Goal: Transaction & Acquisition: Book appointment/travel/reservation

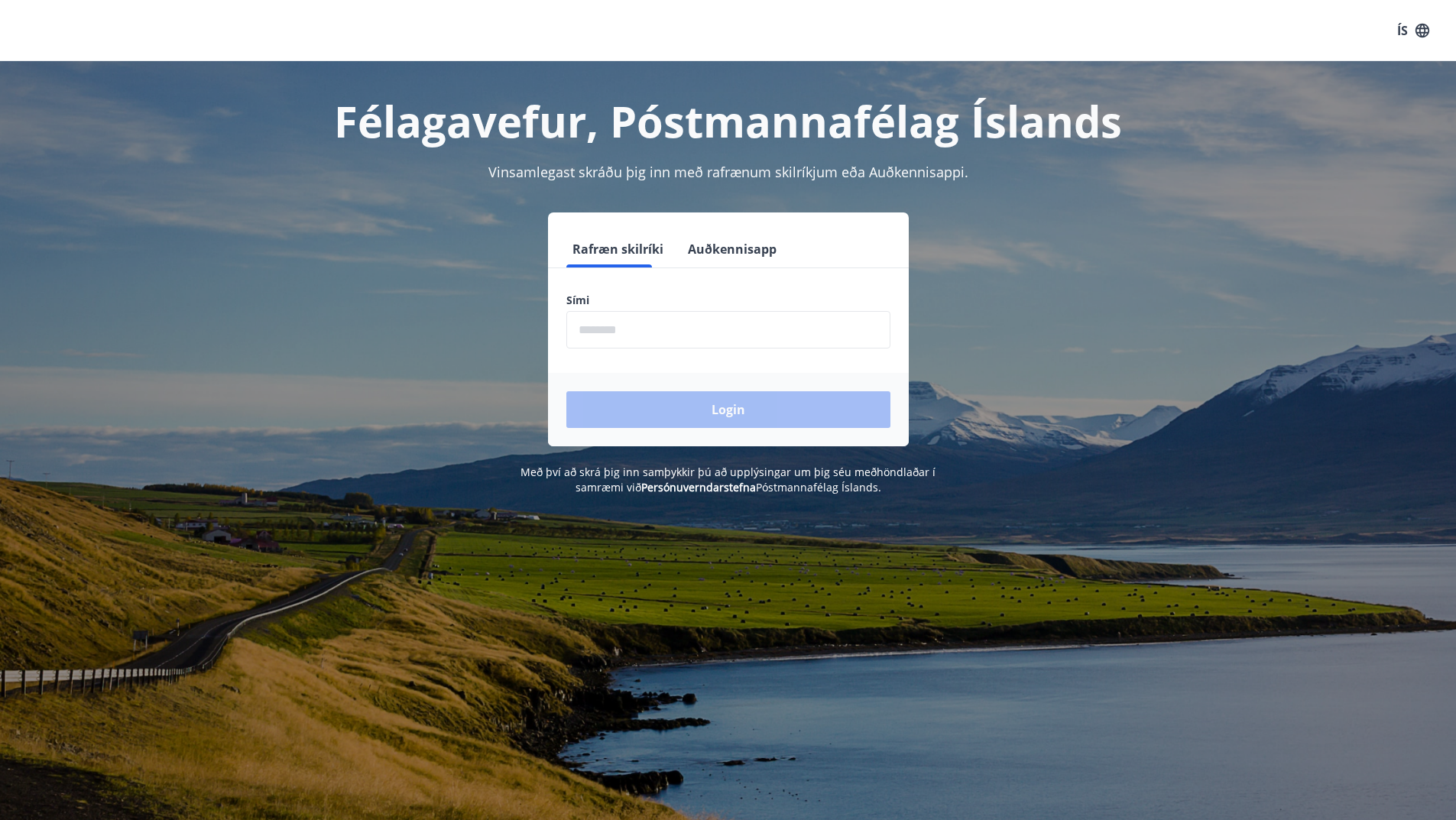
click at [649, 335] on input "phone" at bounding box center [728, 330] width 324 height 38
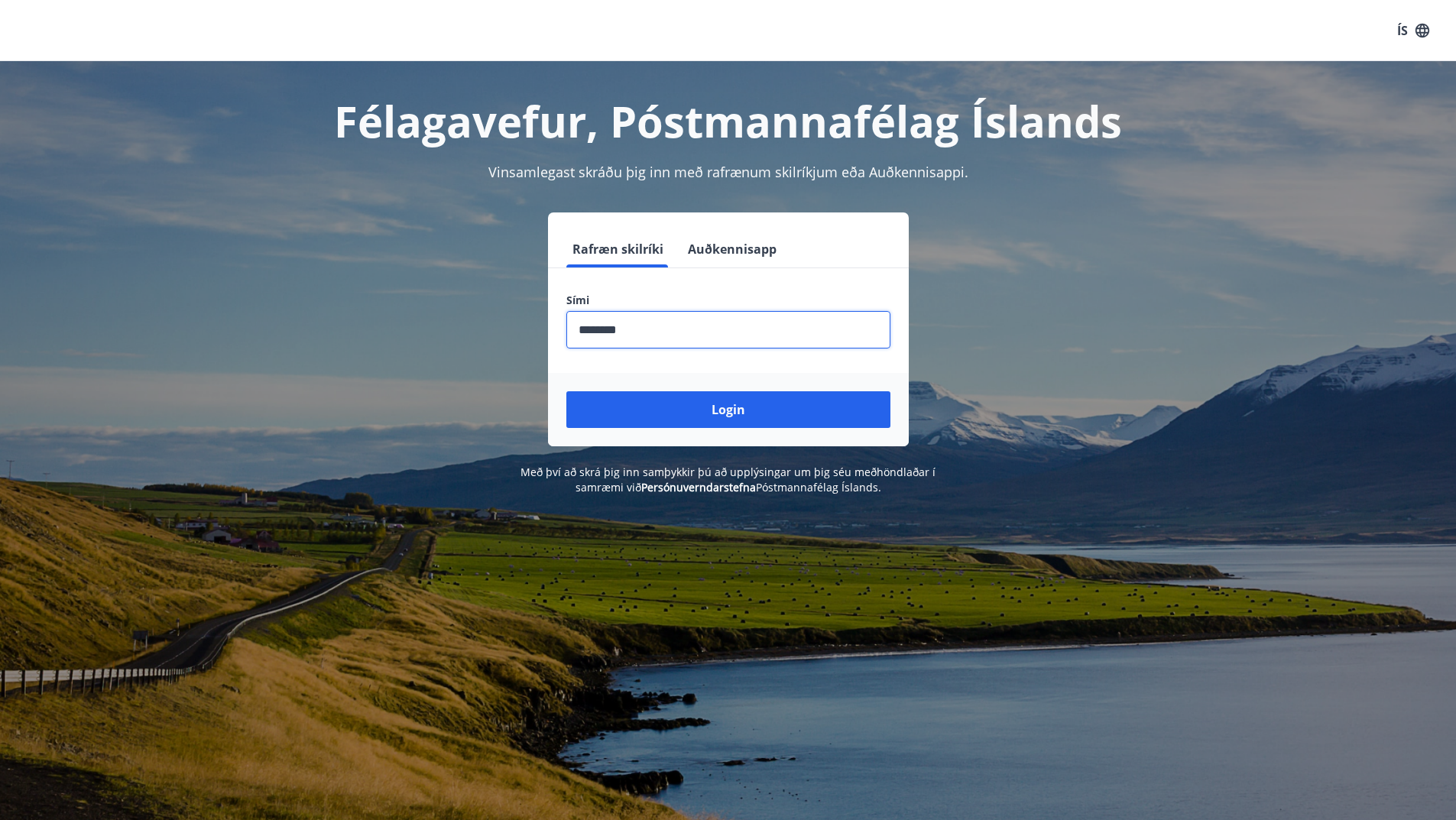
type input "********"
click at [566, 392] on button "Login" at bounding box center [728, 410] width 324 height 37
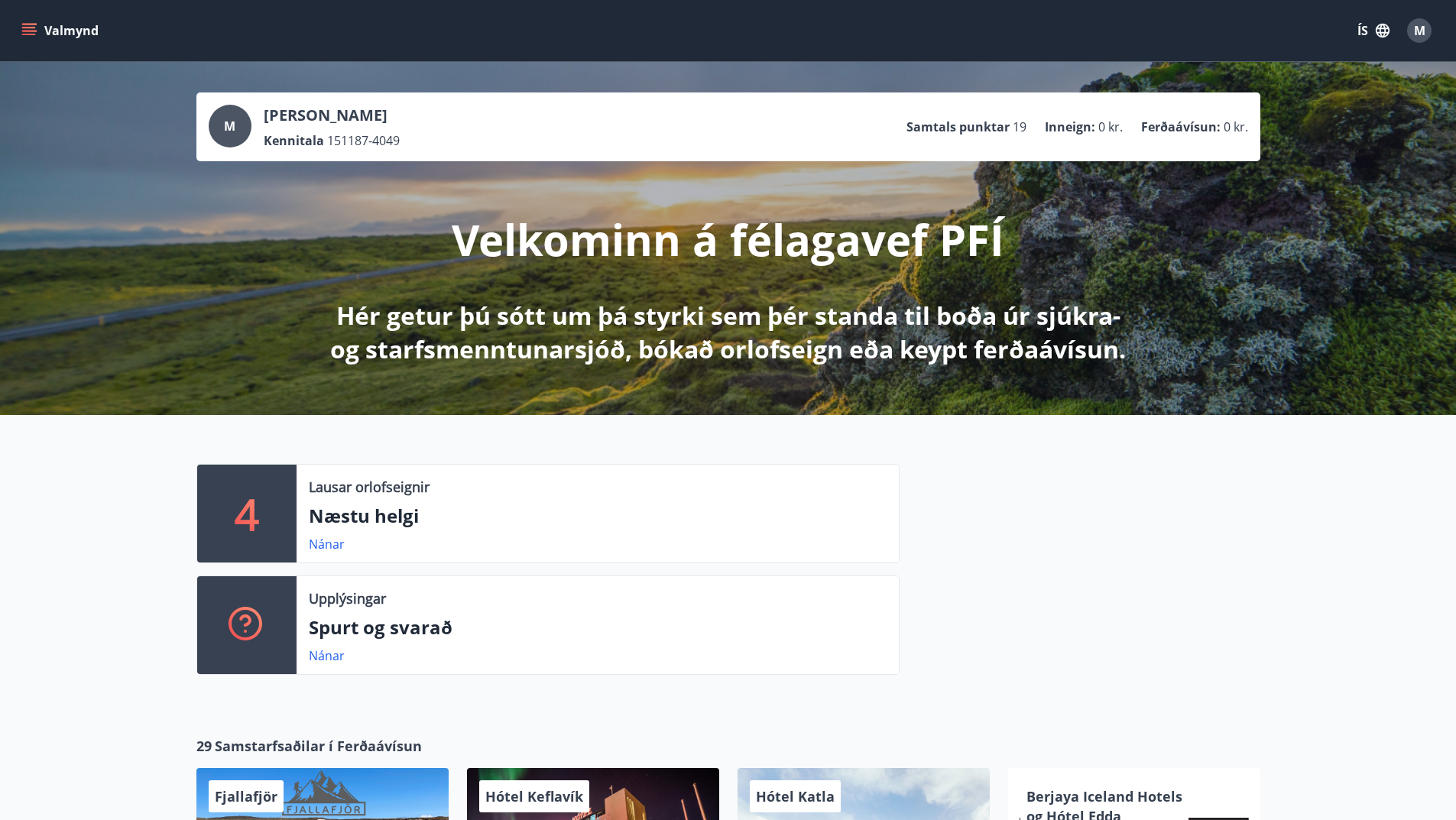
click at [888, 670] on div "Upplýsingar Spurt og svarað Nánar" at bounding box center [598, 625] width 602 height 98
click at [1107, 531] on div at bounding box center [1080, 575] width 361 height 223
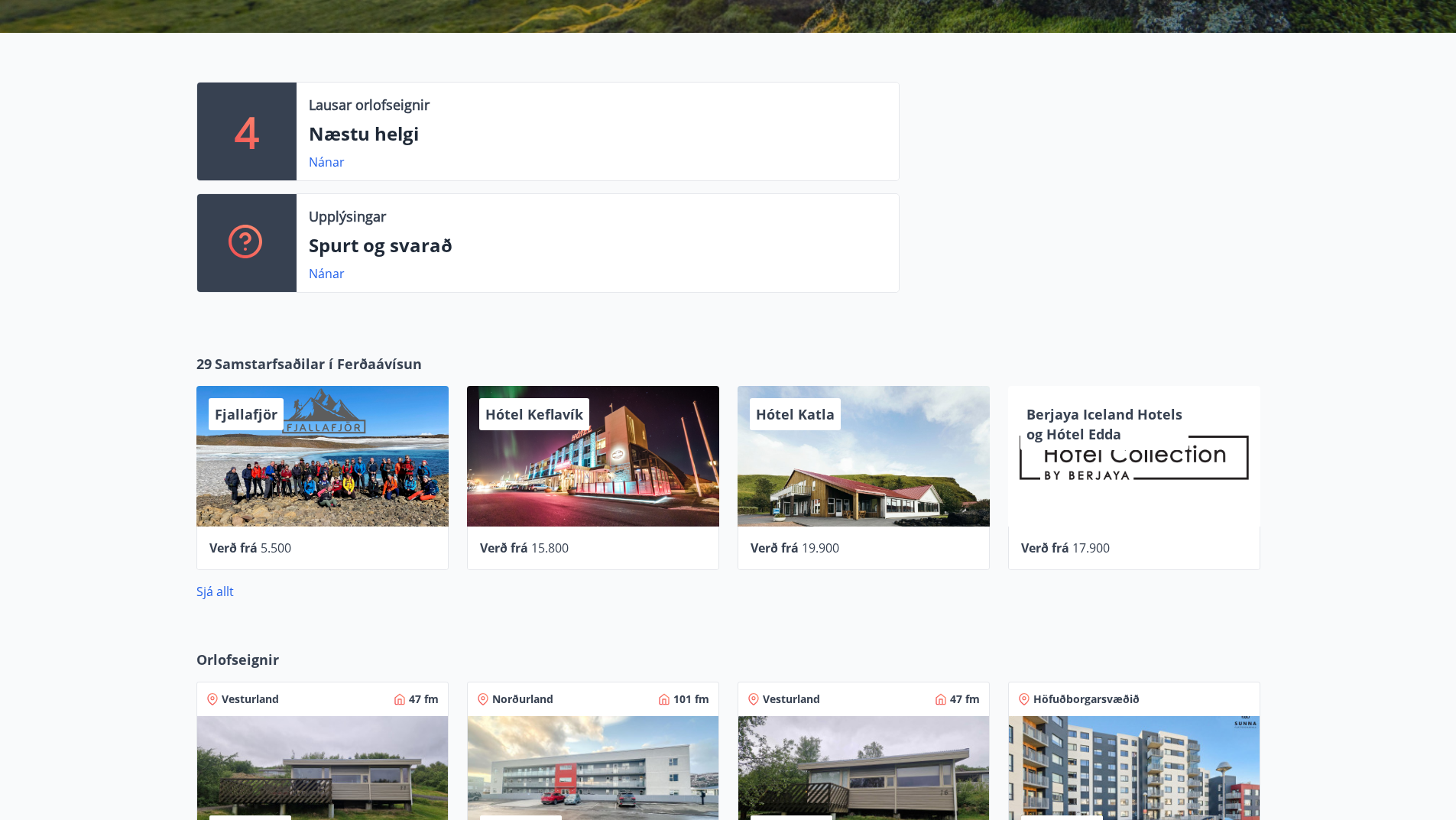
scroll to position [688, 0]
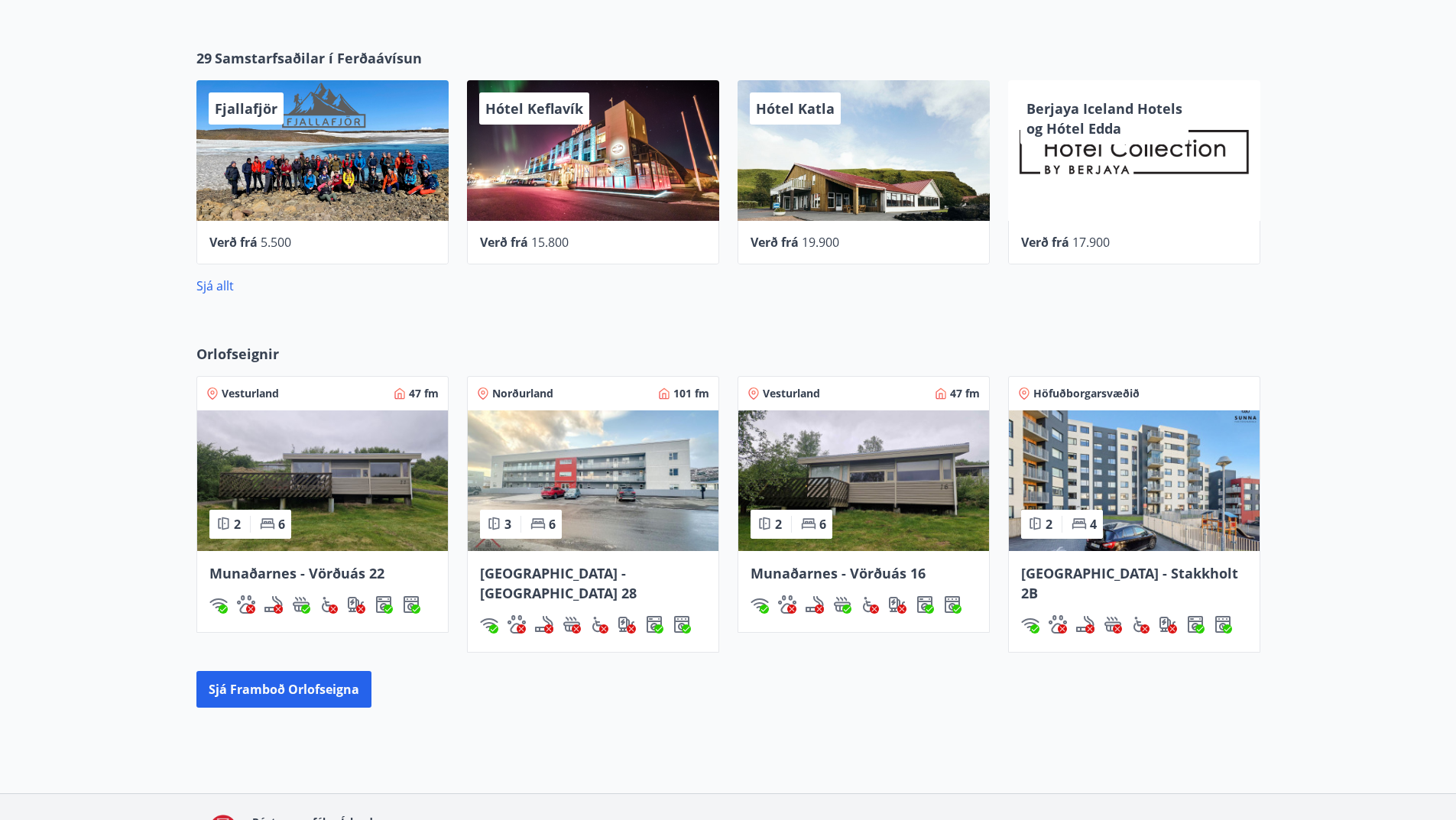
click at [1129, 475] on img at bounding box center [1134, 480] width 251 height 140
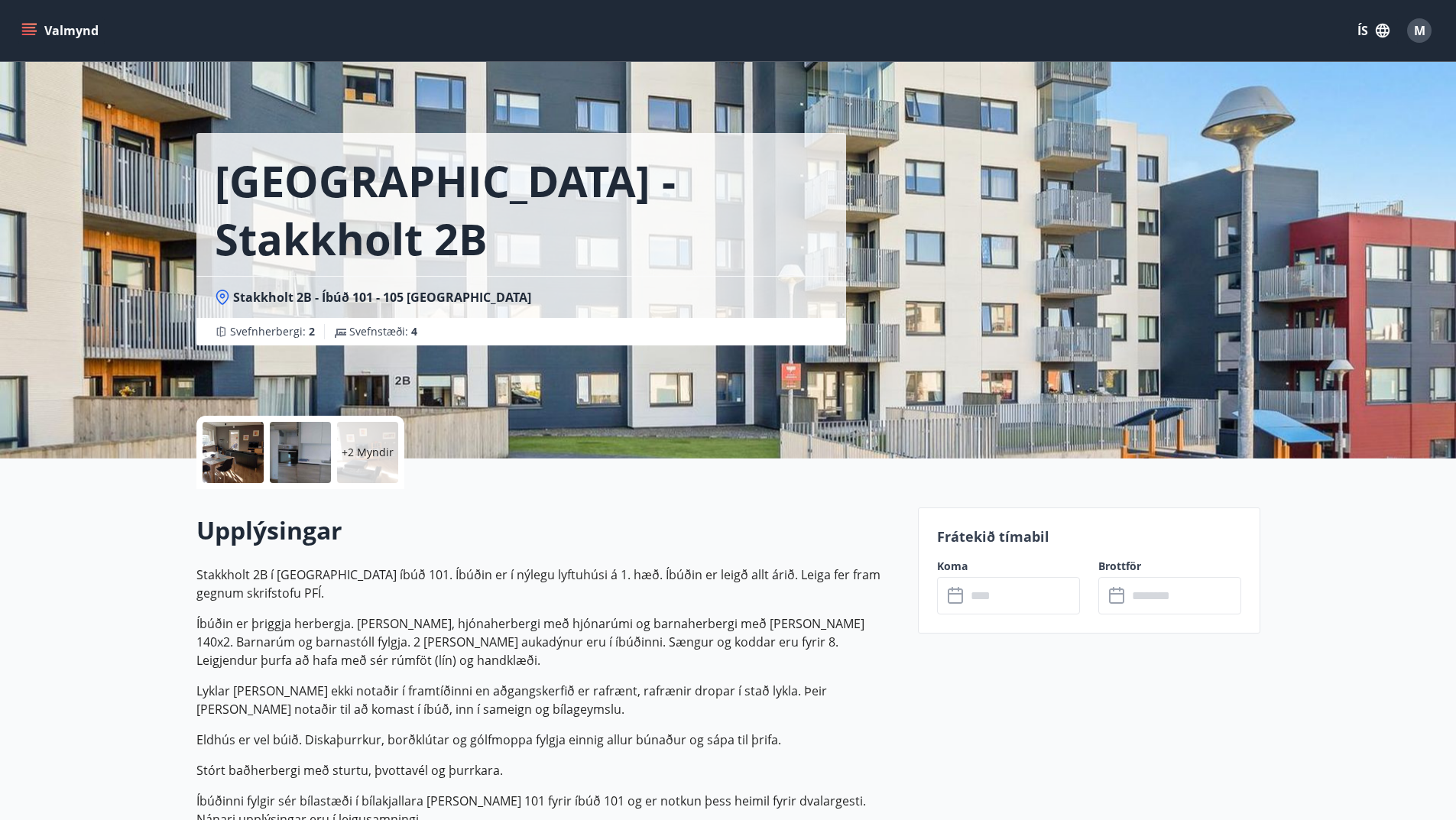
click at [1028, 592] on input "text" at bounding box center [1022, 596] width 114 height 38
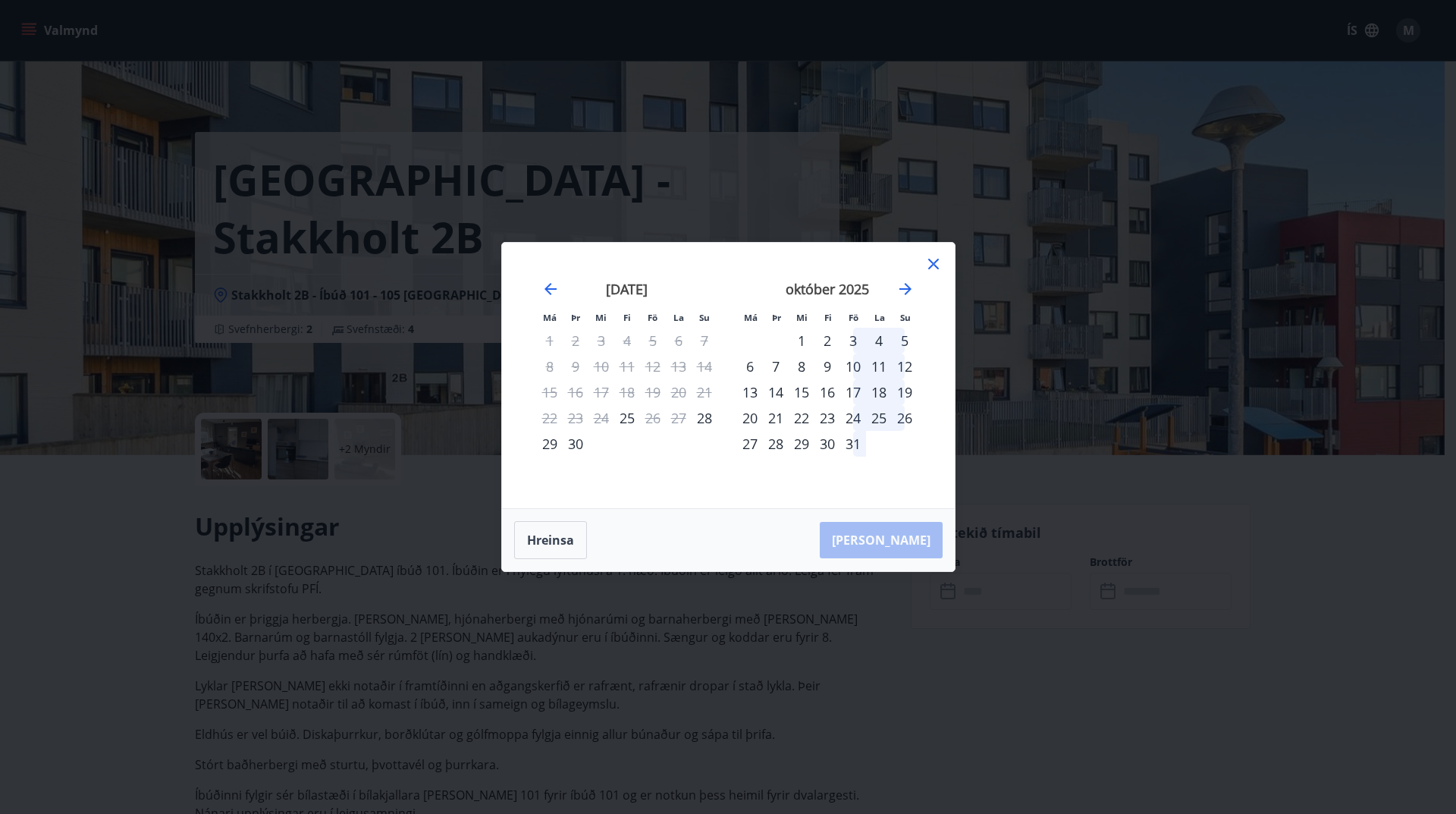
click at [778, 361] on div "7" at bounding box center [775, 366] width 26 height 26
click at [797, 369] on div "8" at bounding box center [801, 366] width 26 height 26
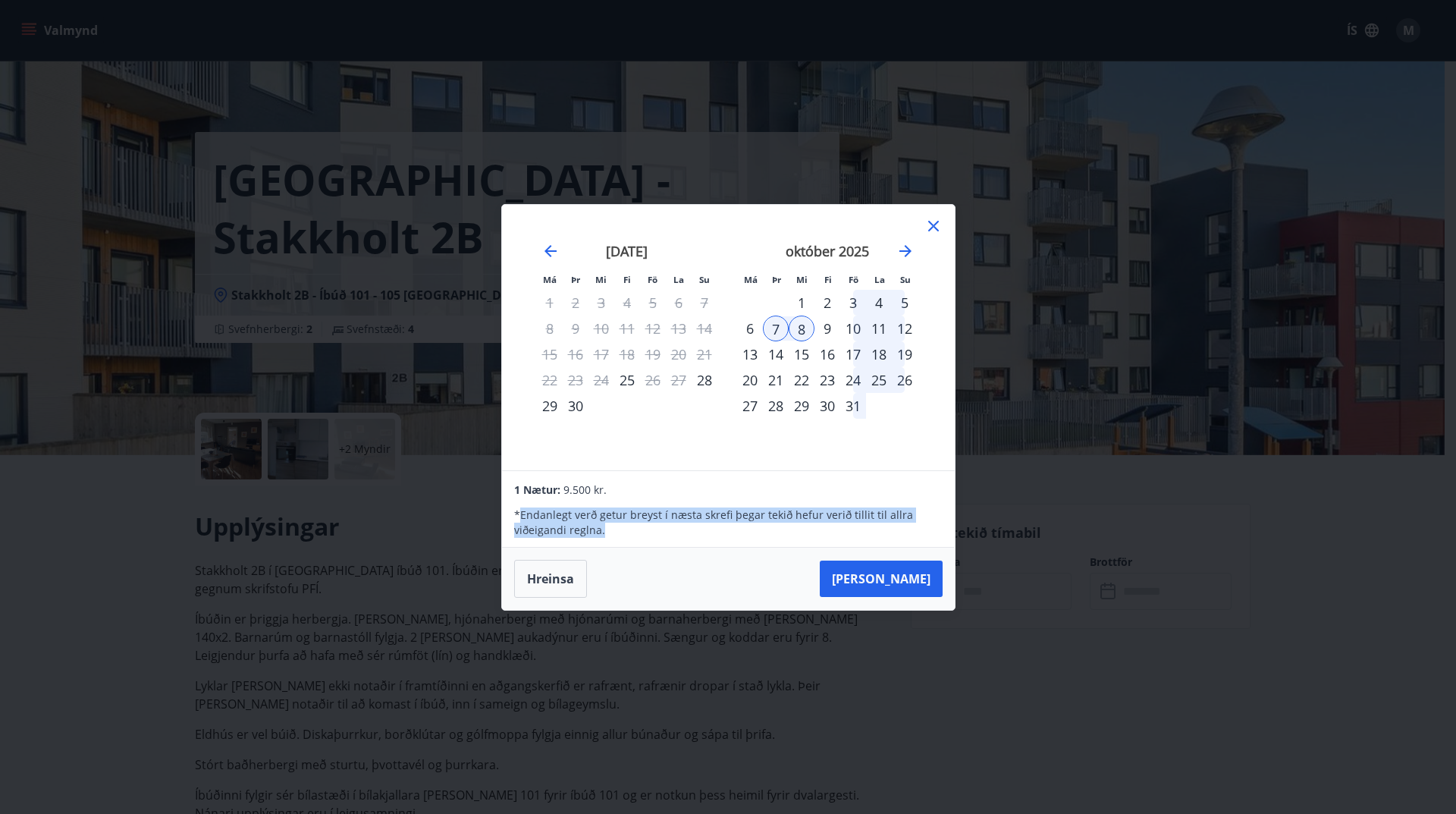
drag, startPoint x: 521, startPoint y: 516, endPoint x: 899, endPoint y: 527, distance: 378.2
click at [899, 527] on p "* Endanlegt verð getur breyst í næsta skrefi þegar tekið hefur [PERSON_NAME] ti…" at bounding box center [727, 523] width 427 height 30
click at [902, 530] on p "* Endanlegt verð getur breyst í næsta skrefi þegar tekið hefur [PERSON_NAME] ti…" at bounding box center [727, 523] width 427 height 30
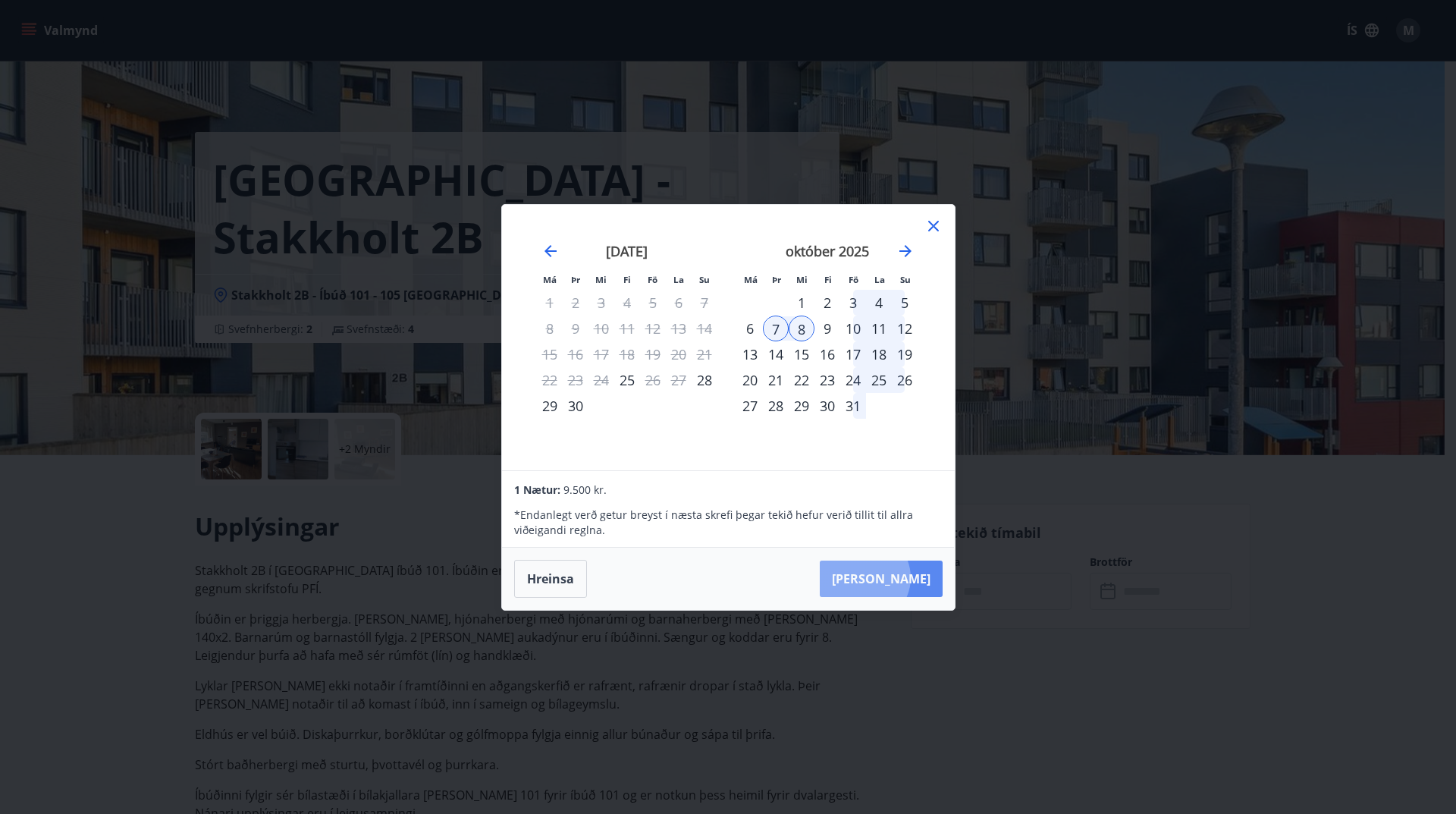
click at [911, 577] on button "[PERSON_NAME]" at bounding box center [881, 579] width 123 height 37
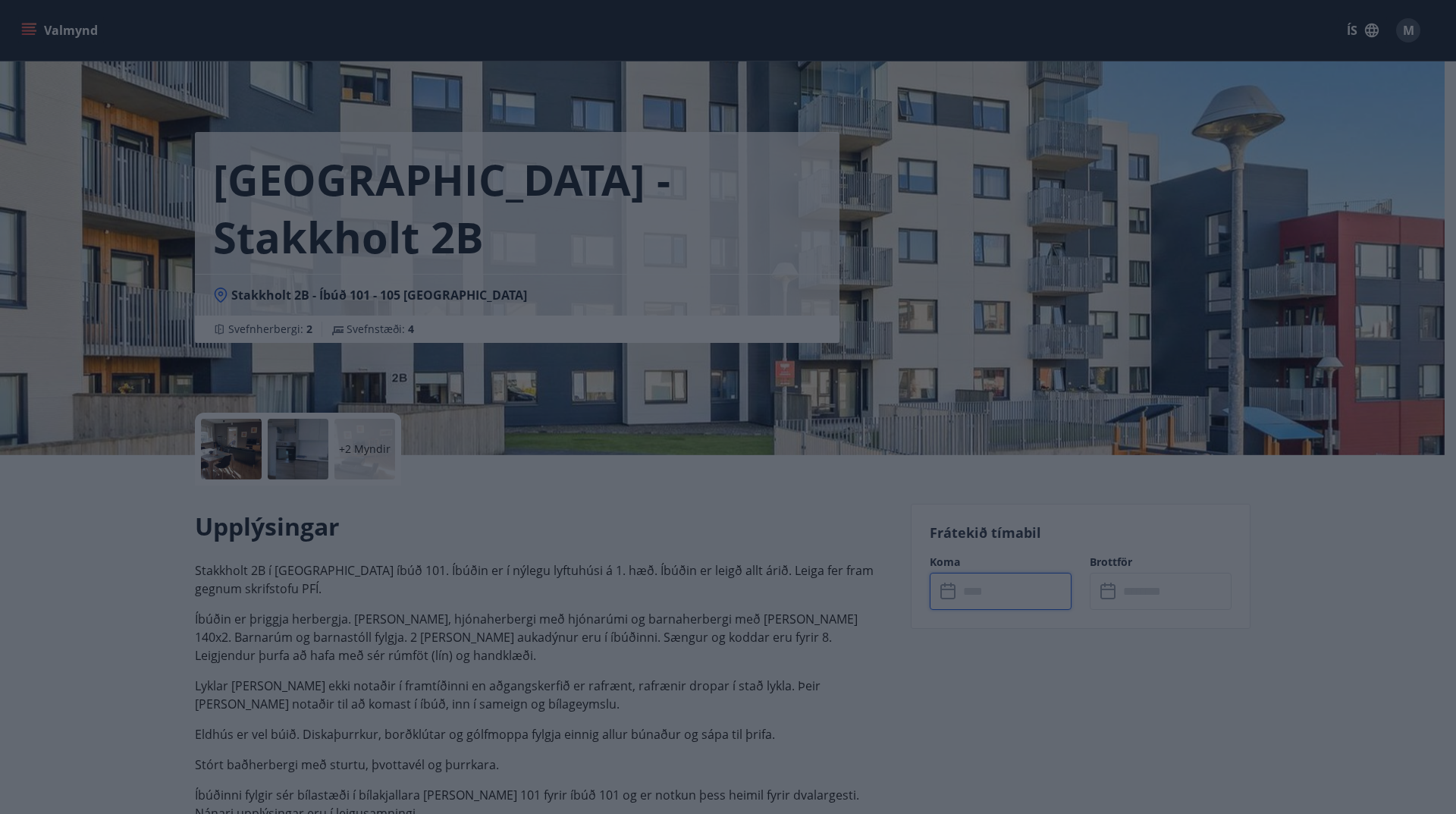
type input "******"
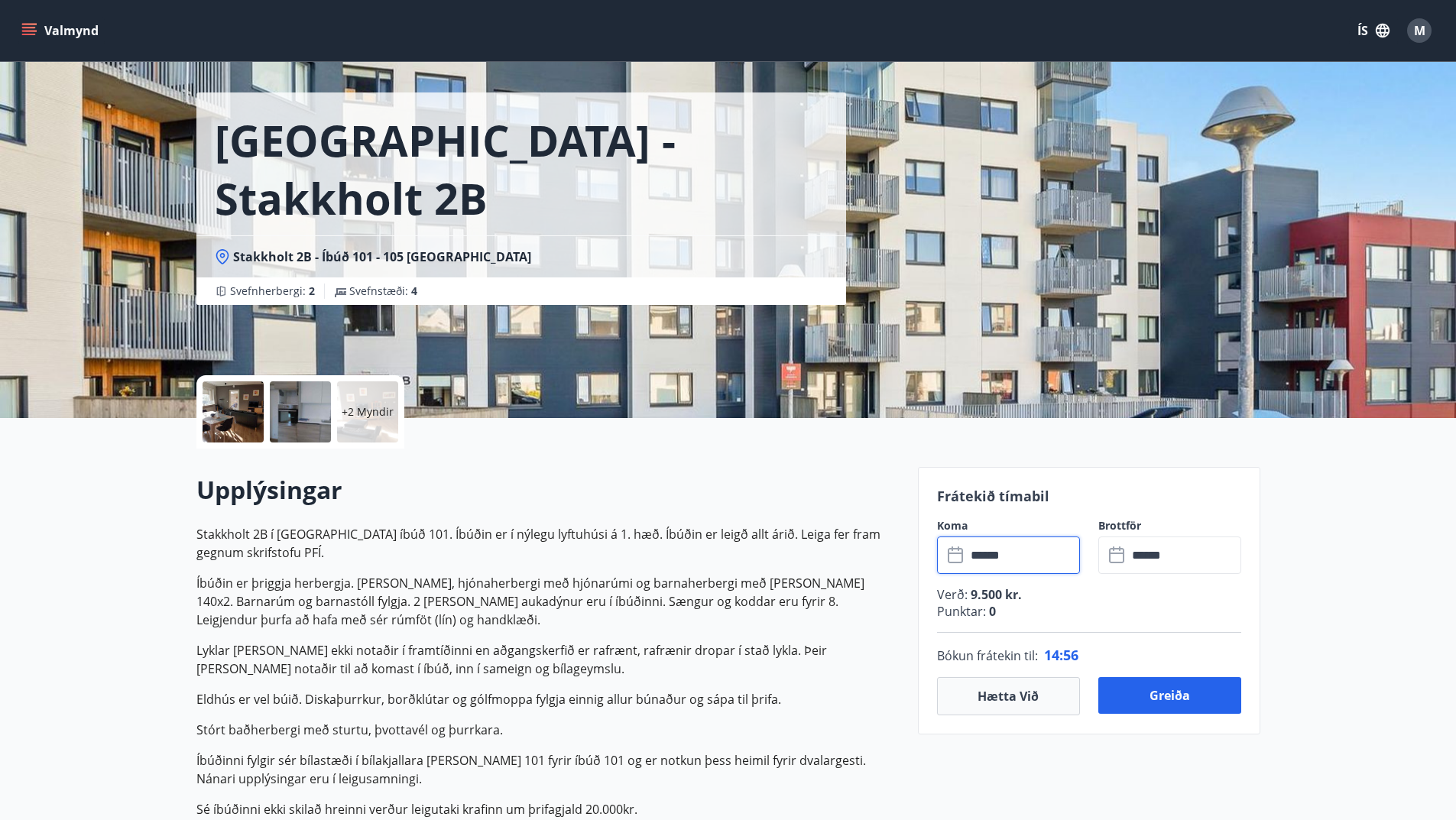
scroll to position [76, 0]
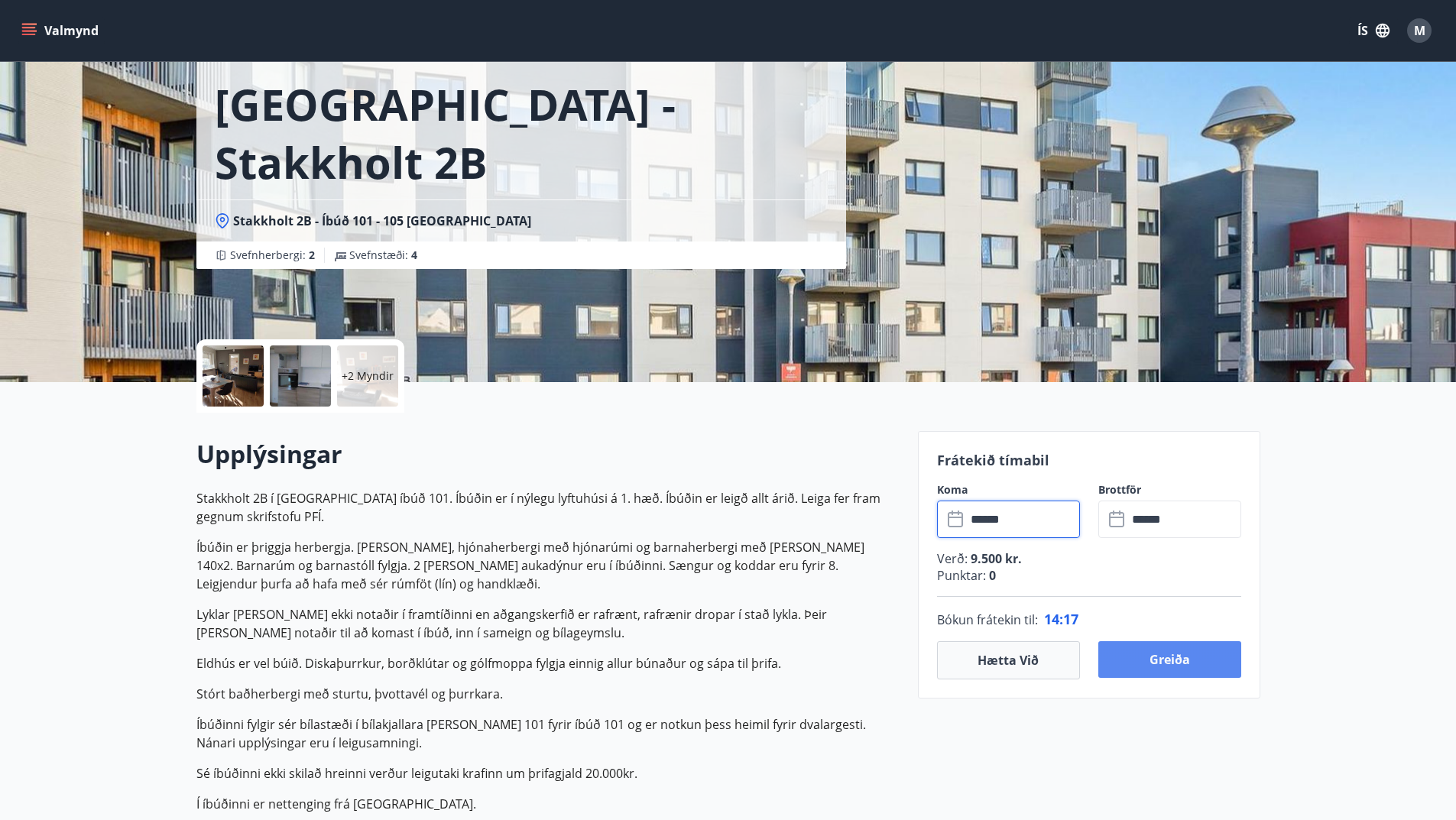
click at [1185, 664] on button "Greiða" at bounding box center [1170, 659] width 143 height 37
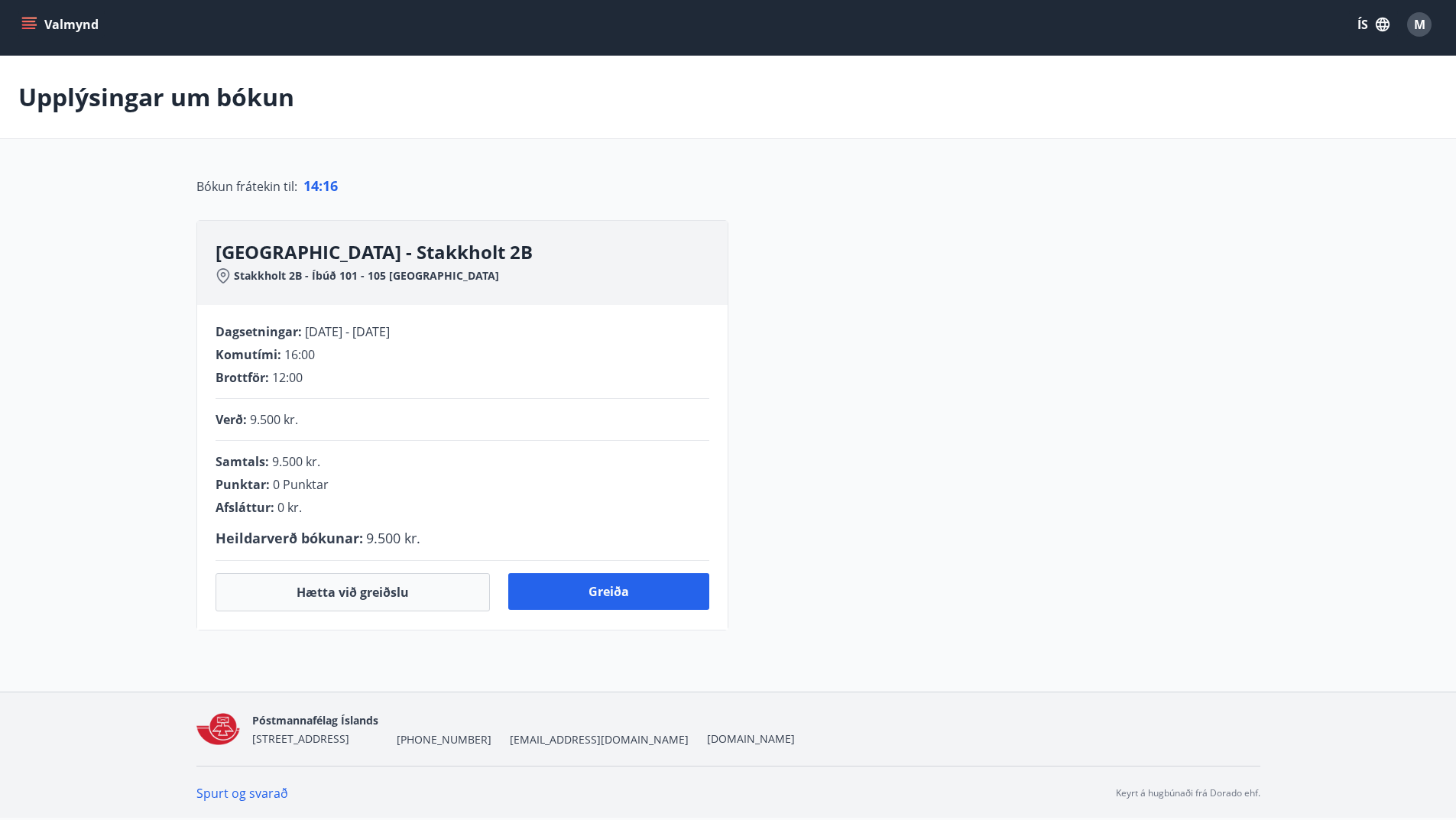
scroll to position [76, 0]
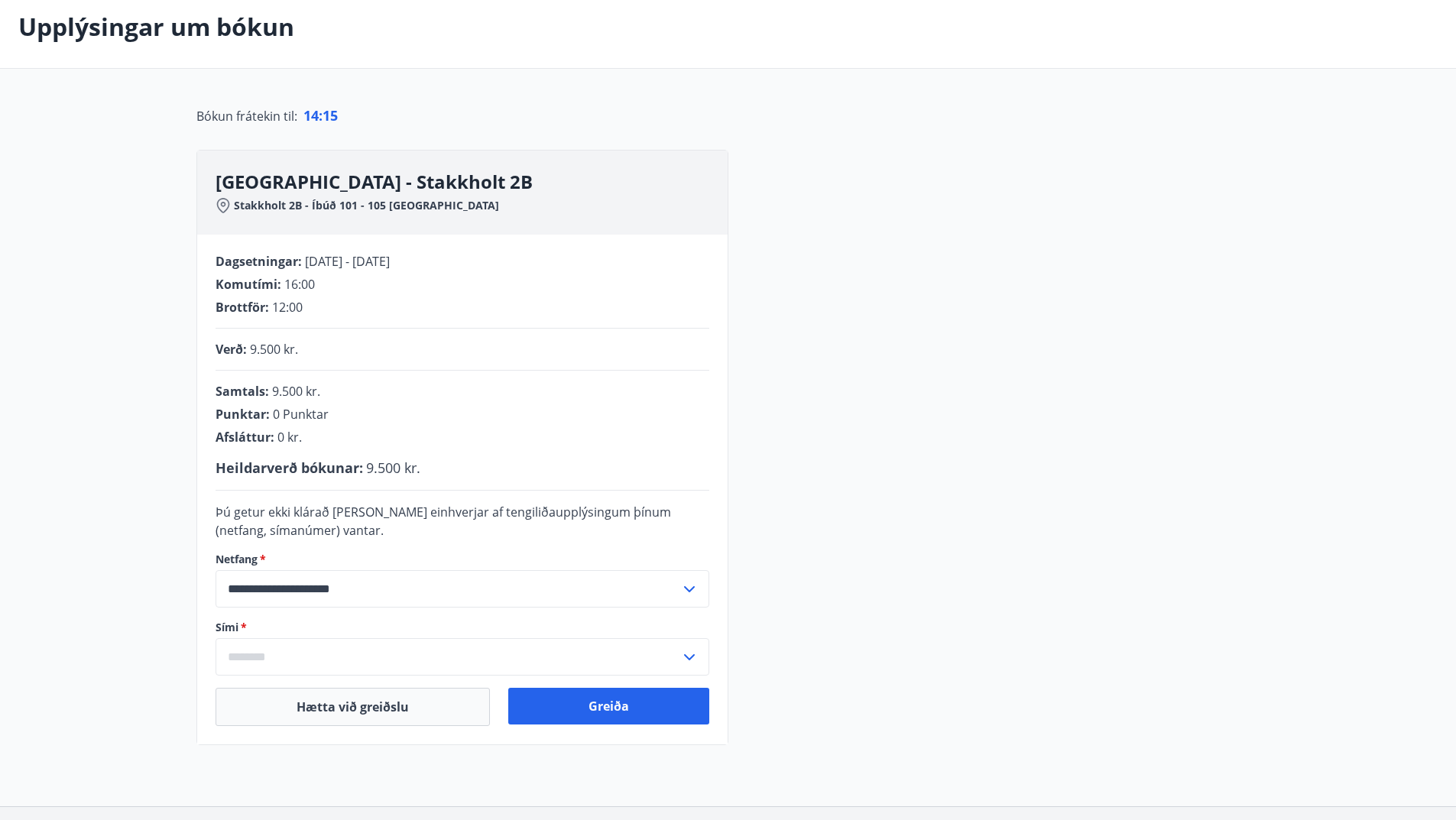
click at [336, 649] on input "text" at bounding box center [448, 657] width 464 height 38
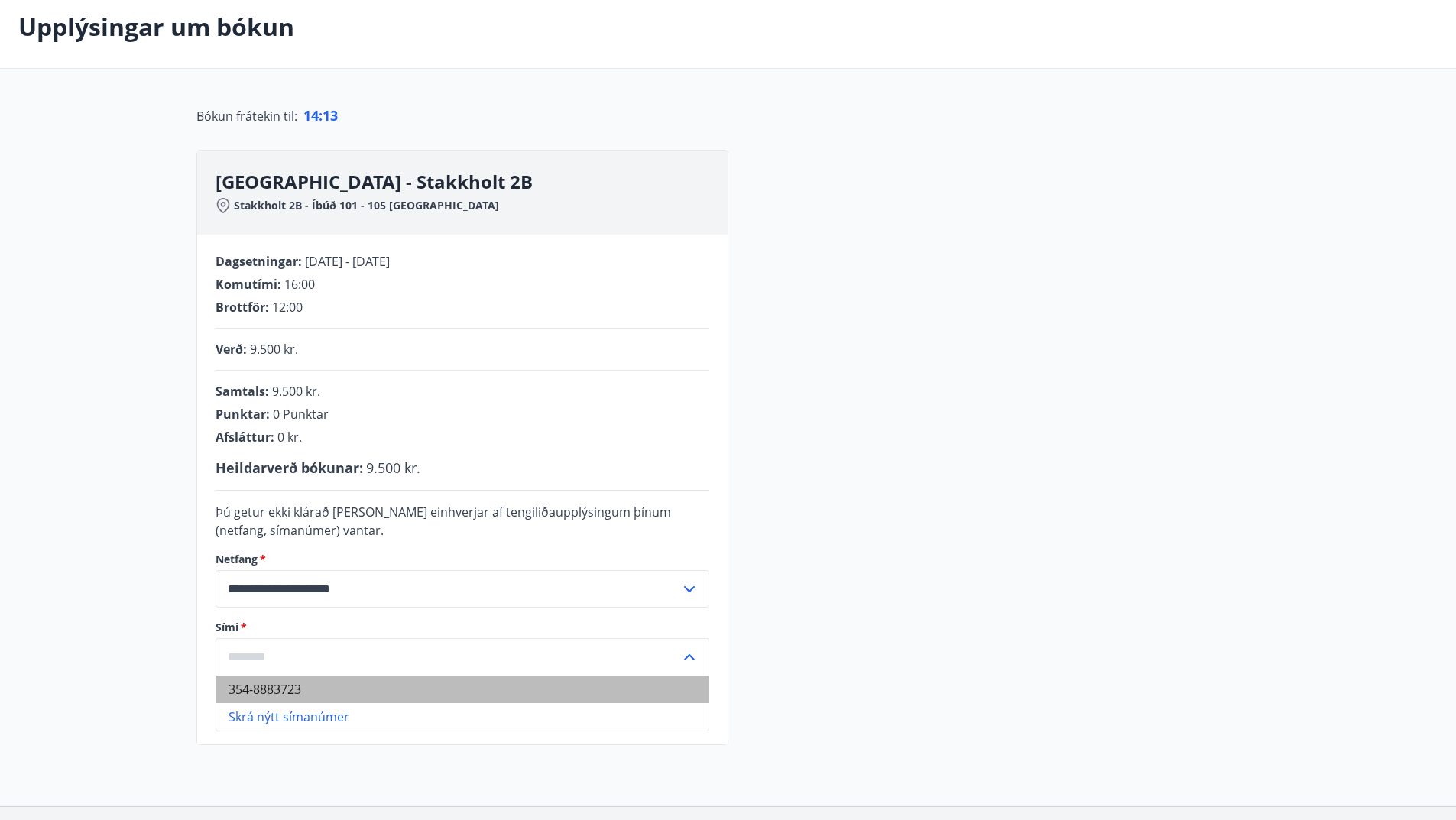
click at [305, 691] on li "354-8883723" at bounding box center [462, 689] width 492 height 27
type input "**********"
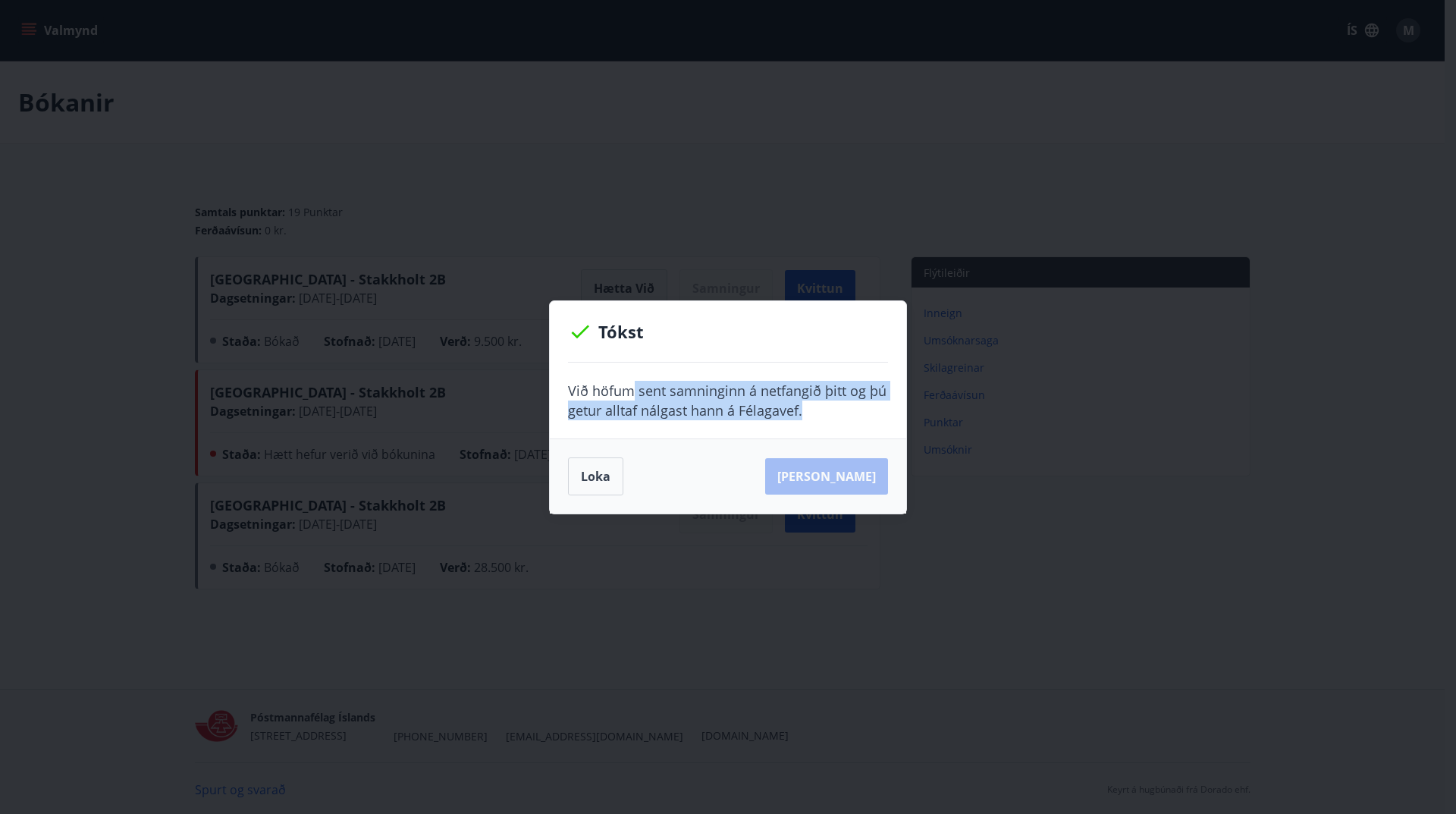
drag, startPoint x: 635, startPoint y: 393, endPoint x: 805, endPoint y: 425, distance: 173.0
click at [805, 425] on div "Við höfum sent samninginn á netfangið þitt og þú getur alltaf nálgast hann á Fé…" at bounding box center [728, 400] width 357 height 76
click at [832, 476] on div "Loka Sjá samning" at bounding box center [728, 476] width 320 height 38
click at [601, 481] on button "Loka" at bounding box center [596, 476] width 55 height 38
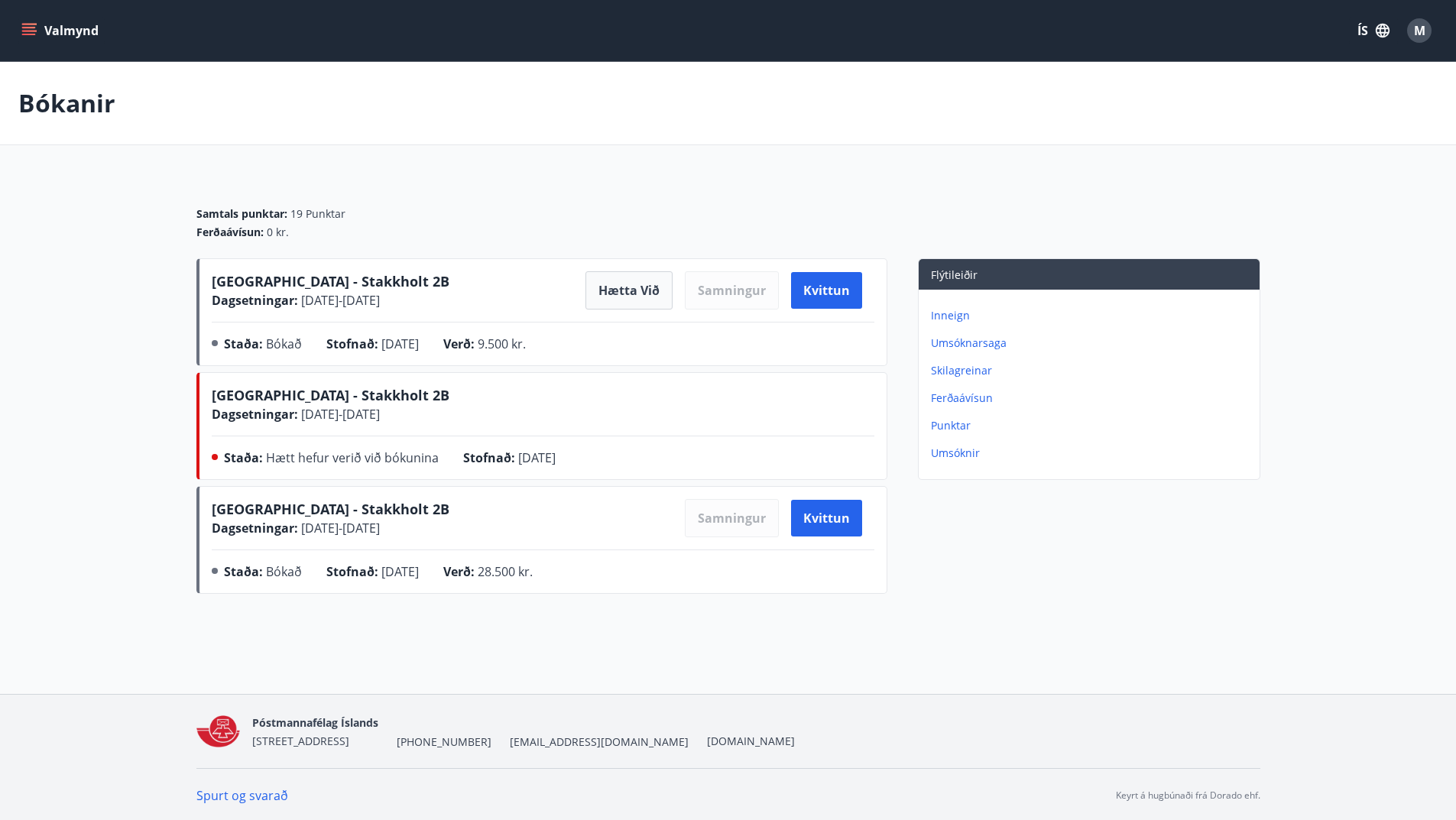
drag, startPoint x: 283, startPoint y: 451, endPoint x: 595, endPoint y: 458, distance: 312.1
click at [585, 456] on div "Staða : Hætt hefur verið við bókunina Stofnað : 21.09.2025" at bounding box center [543, 461] width 663 height 24
click at [580, 458] on div "Stofnað : 21.09.2025" at bounding box center [521, 461] width 117 height 24
click at [368, 178] on div "Samtals punktar : 19 Punktar Ferðaávísun : 0 kr." at bounding box center [728, 217] width 1064 height 82
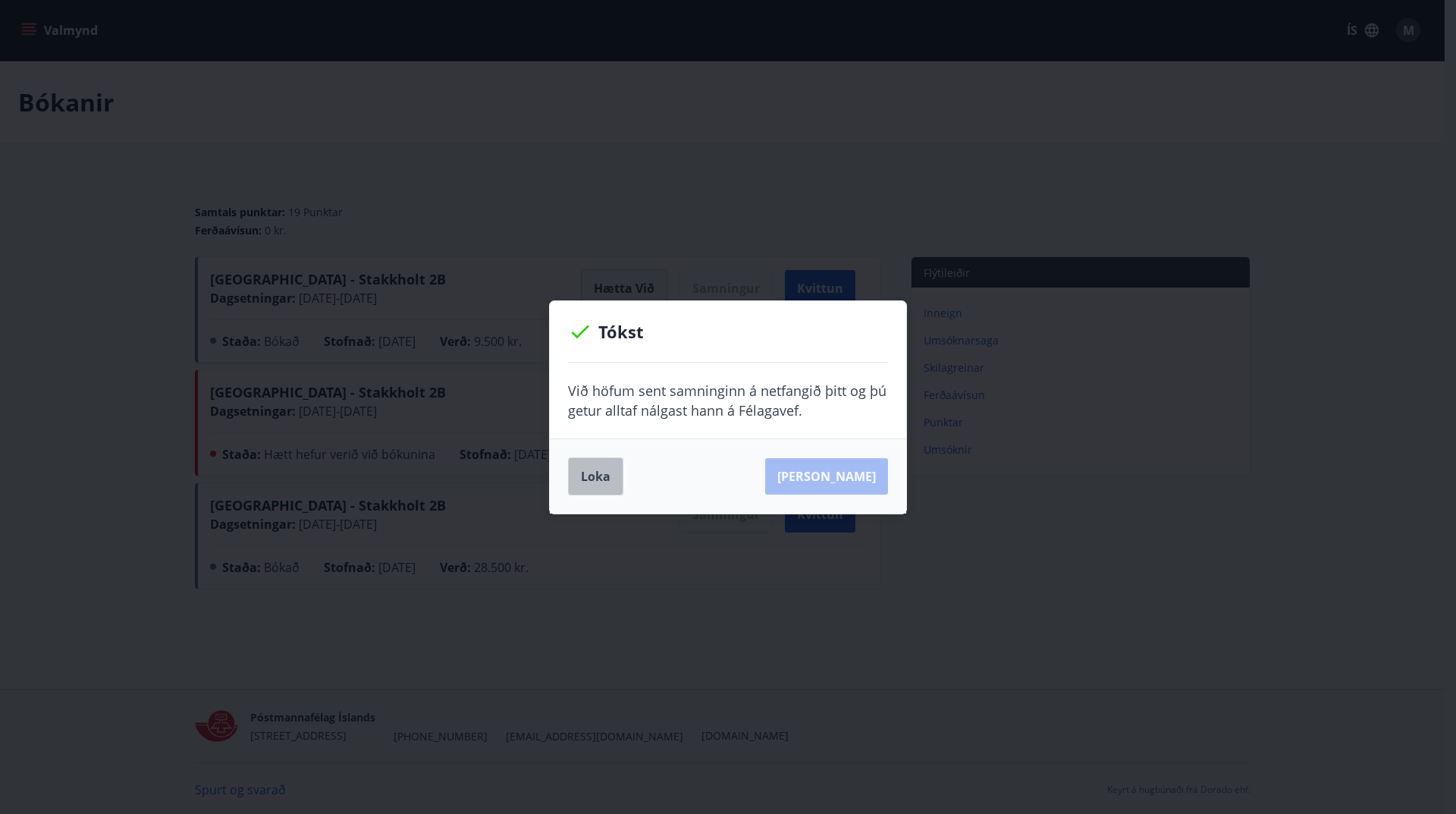
click at [607, 473] on button "Loka" at bounding box center [596, 476] width 55 height 38
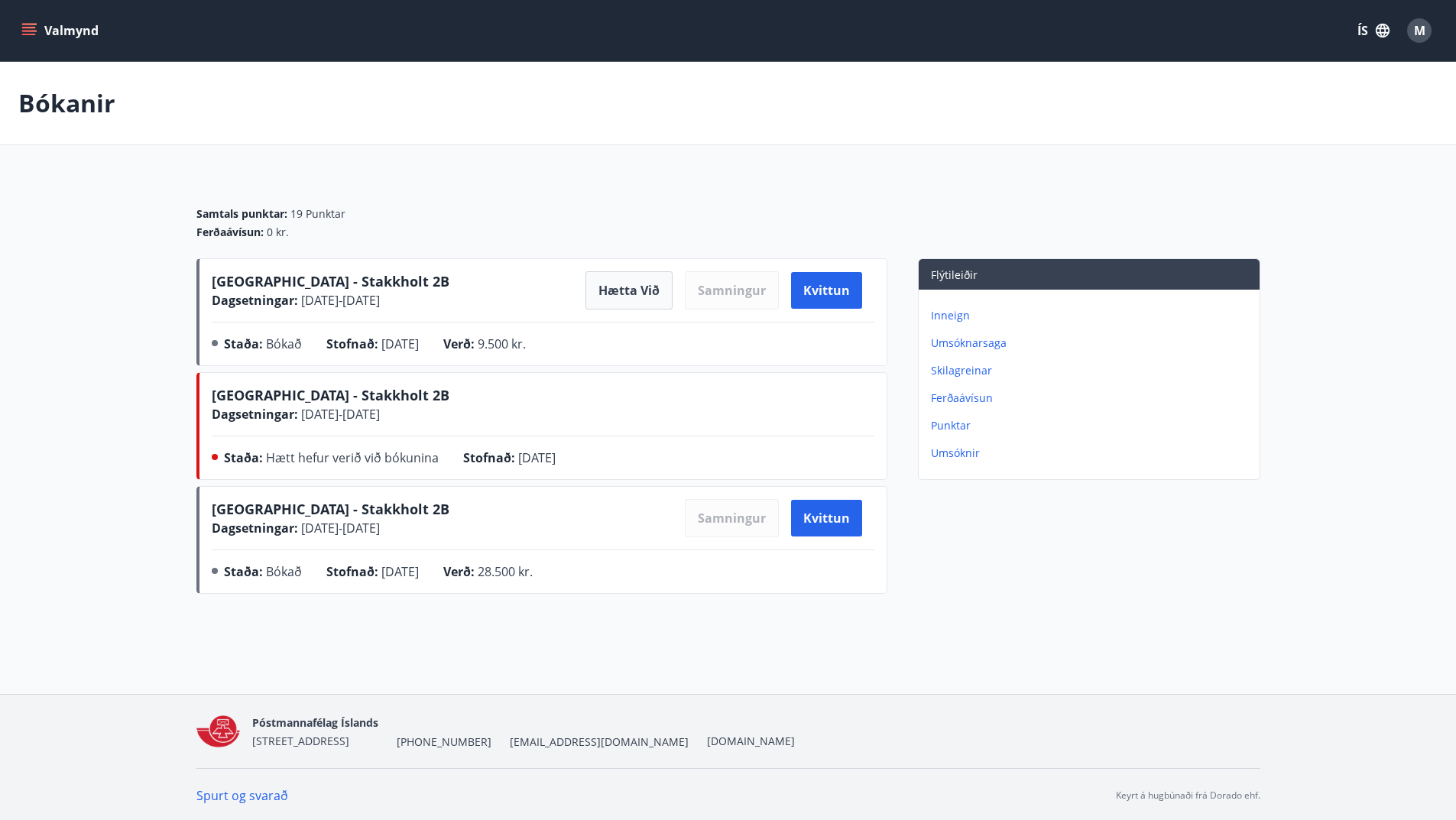
click at [74, 93] on p "Bókanir" at bounding box center [67, 103] width 97 height 34
click at [66, 34] on button "Valmynd" at bounding box center [61, 30] width 86 height 27
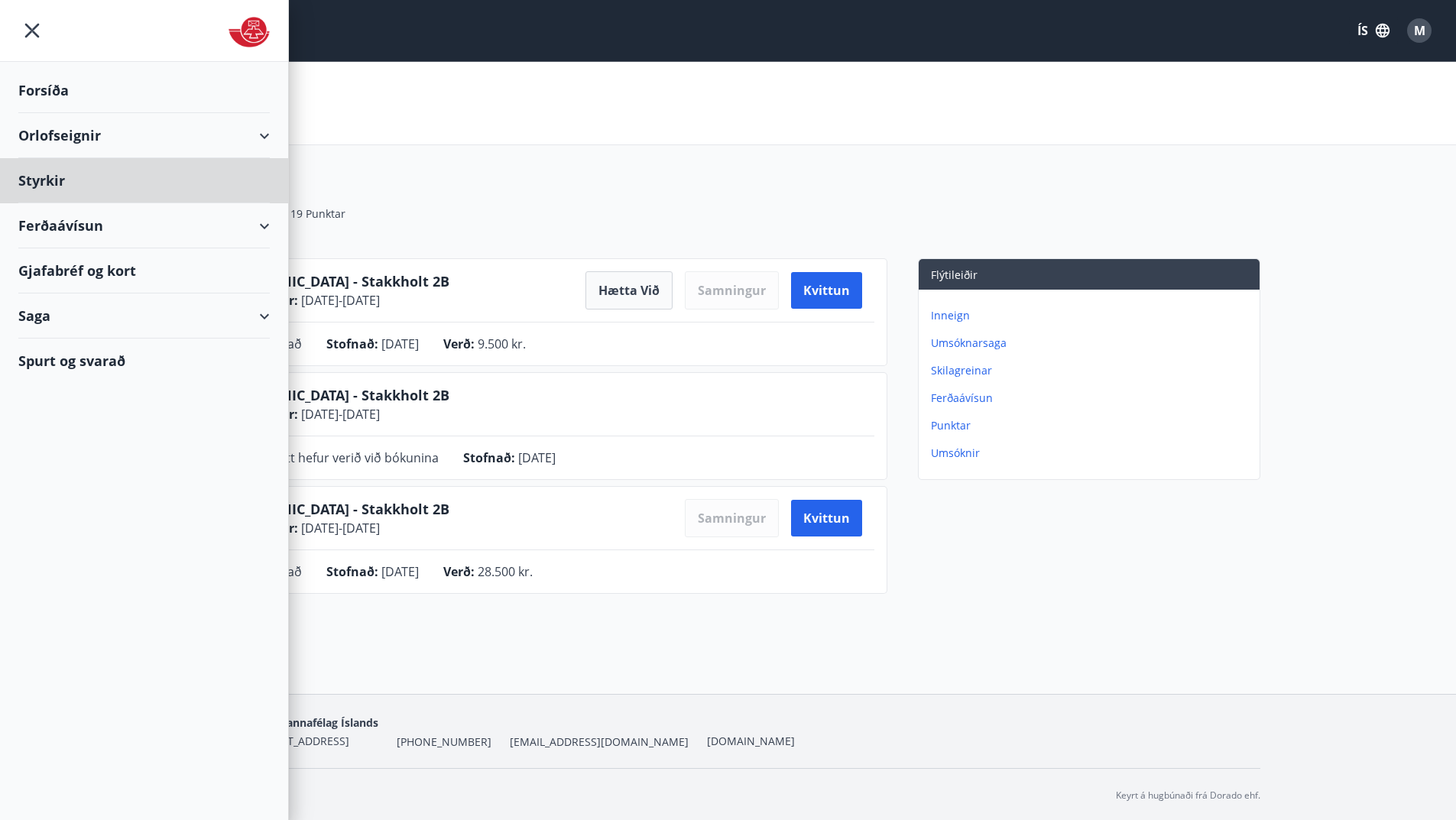
click at [56, 86] on div "Forsíða" at bounding box center [144, 90] width 251 height 45
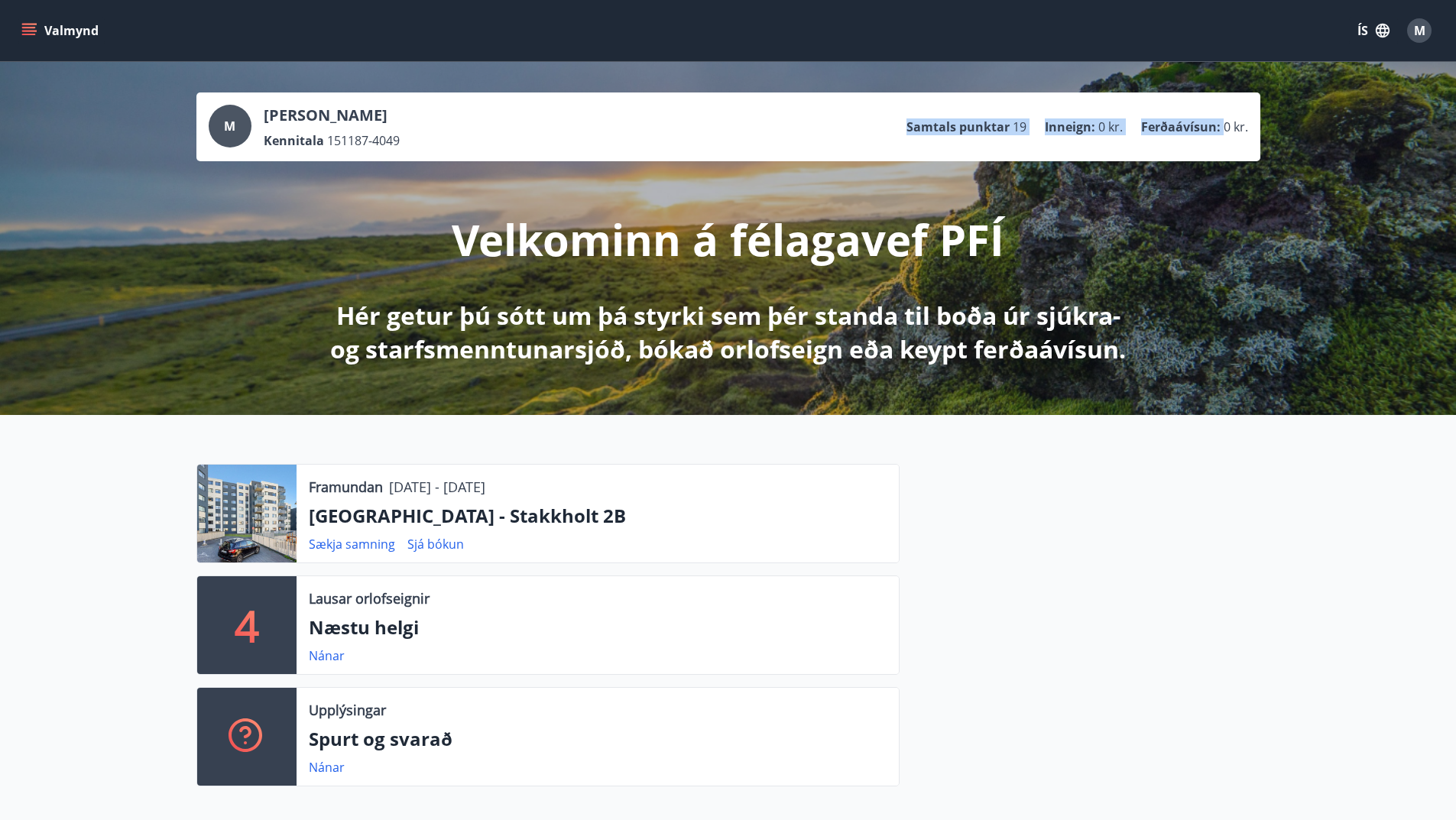
drag, startPoint x: 912, startPoint y: 129, endPoint x: 1253, endPoint y: 129, distance: 341.0
click at [1237, 129] on ul "Samtals punktar 19 Inneign : 0 kr. Ferðaávísun : 0 kr." at bounding box center [1076, 126] width 341 height 29
click at [1087, 523] on div at bounding box center [1080, 631] width 361 height 335
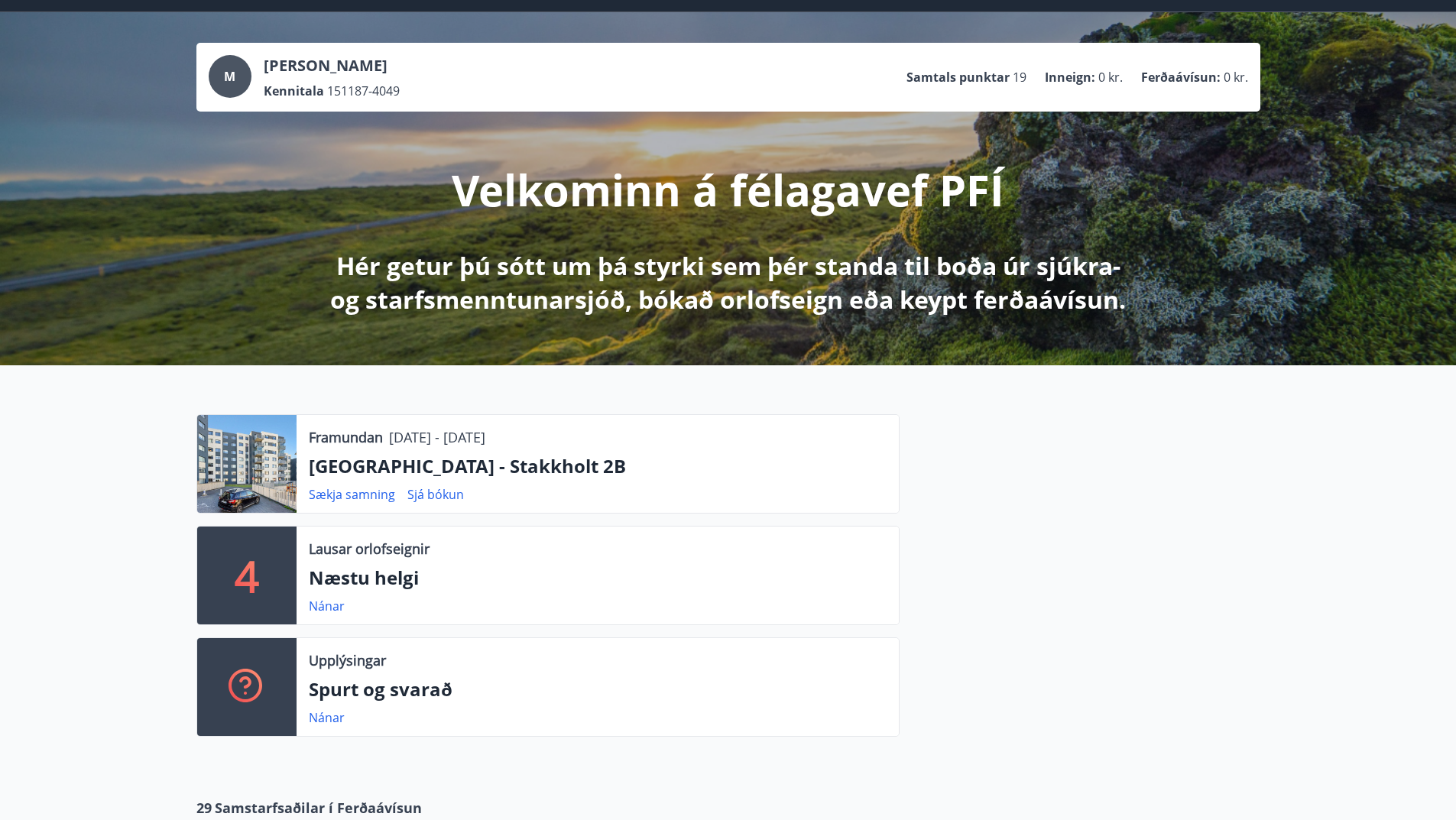
scroll to position [76, 0]
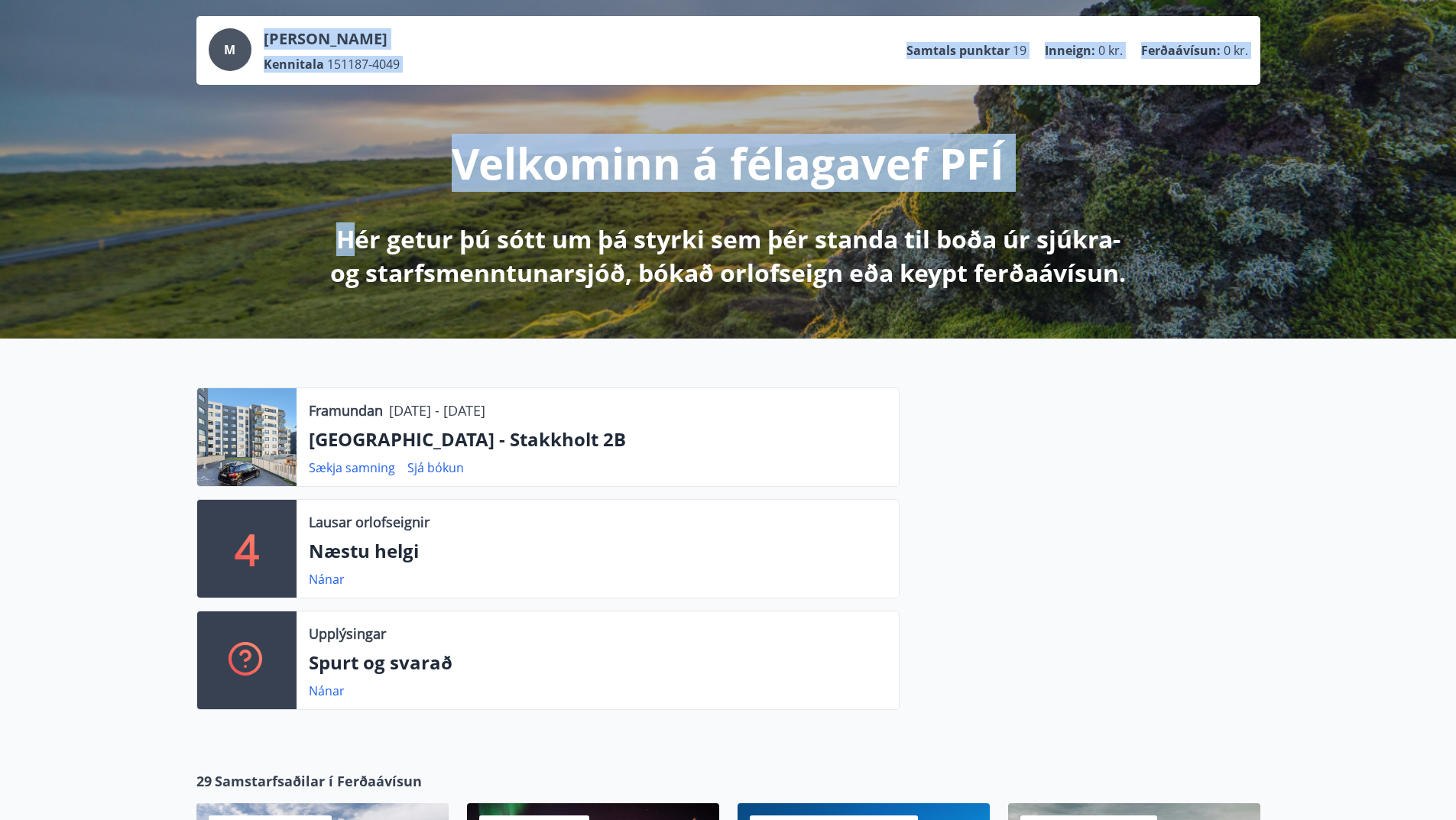
drag, startPoint x: 347, startPoint y: 242, endPoint x: 1207, endPoint y: 269, distance: 860.4
click at [1207, 269] on div "M Mirko Agazzi Kennitala 151187-4049 Samtals punktar 19 Inneign : 0 kr. Ferðaáv…" at bounding box center [728, 162] width 1456 height 353
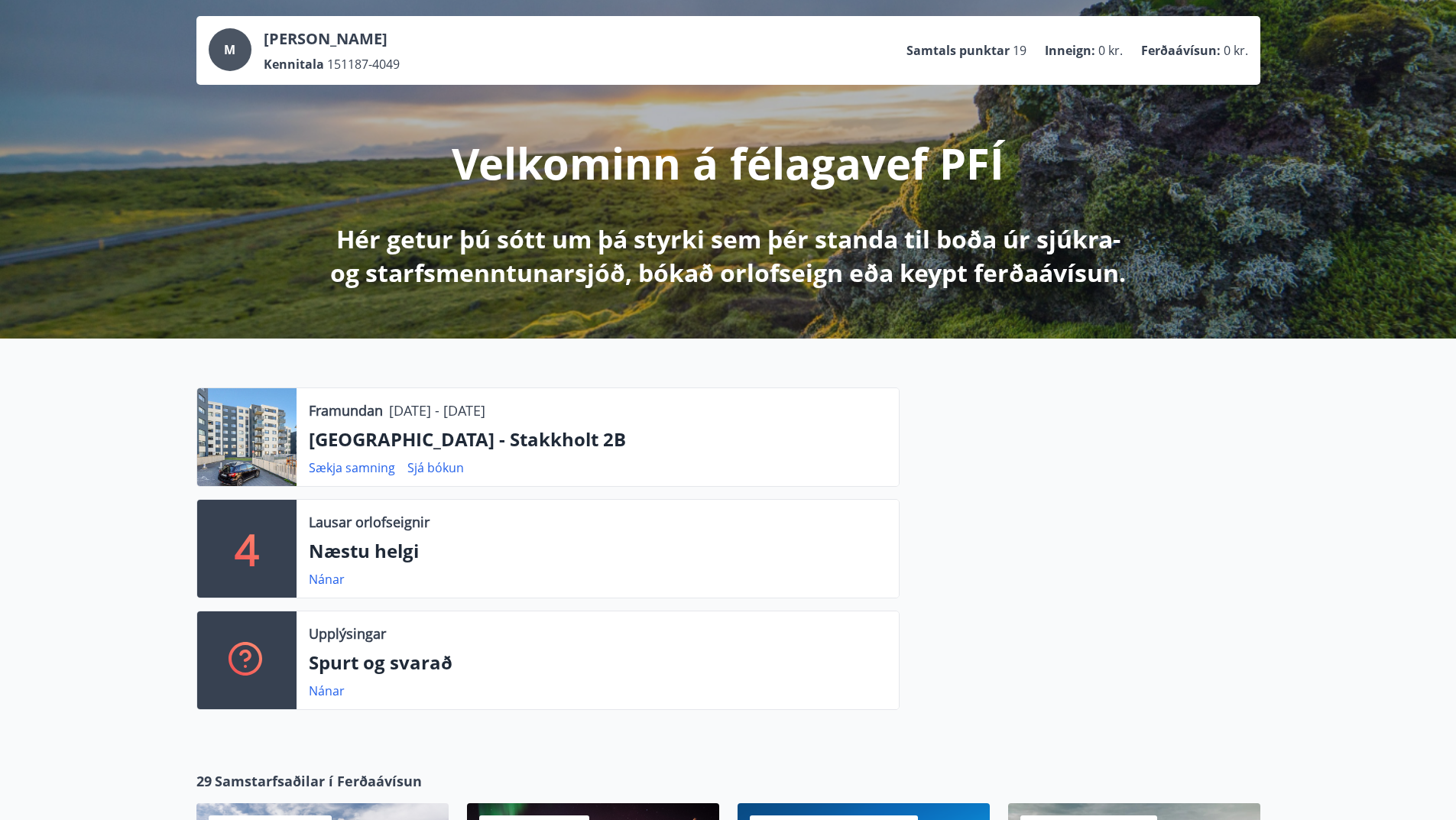
click at [1209, 272] on div "M Mirko Agazzi Kennitala 151187-4049 Samtals punktar 19 Inneign : 0 kr. Ferðaáv…" at bounding box center [728, 162] width 1456 height 353
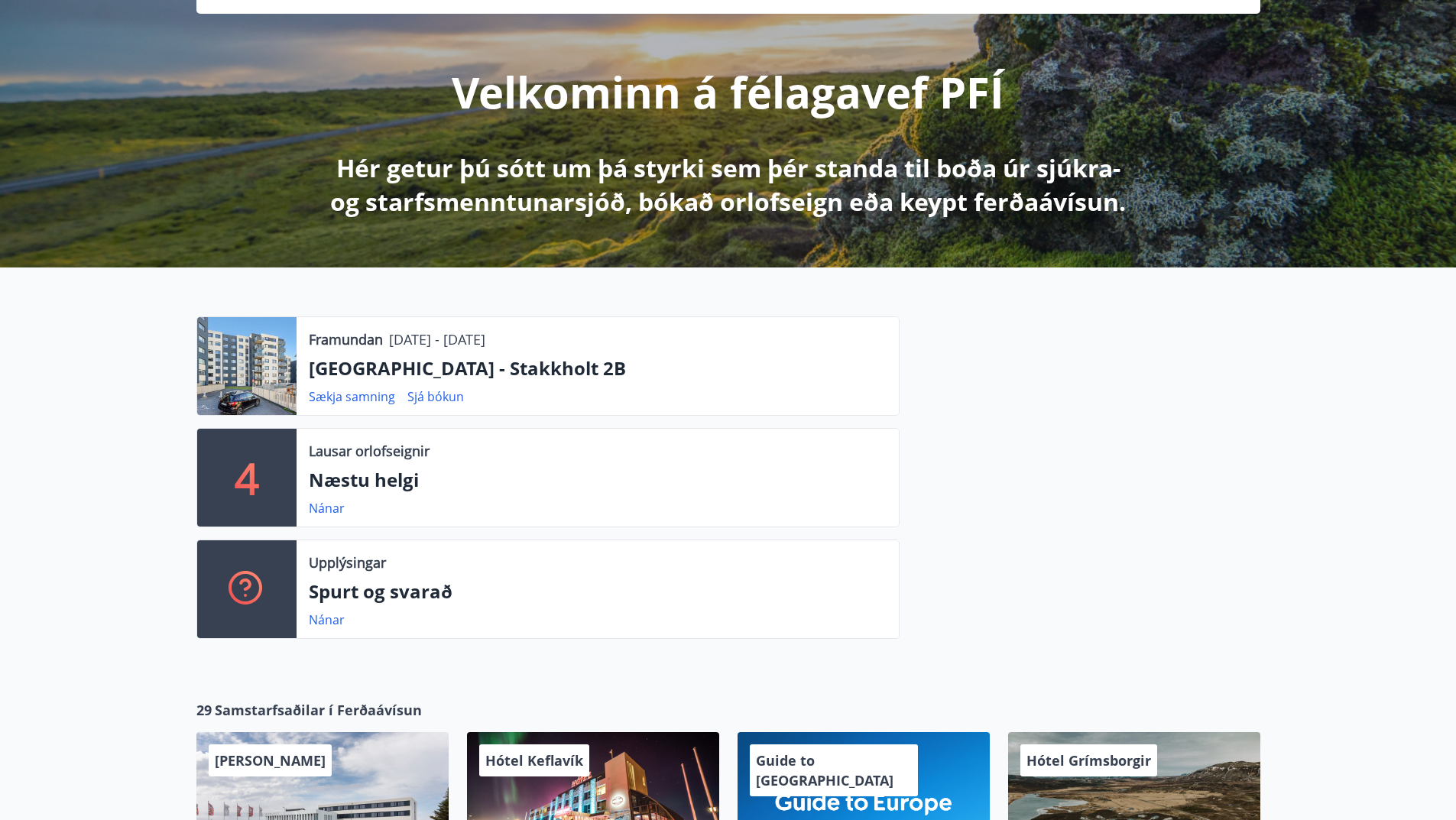
scroll to position [0, 0]
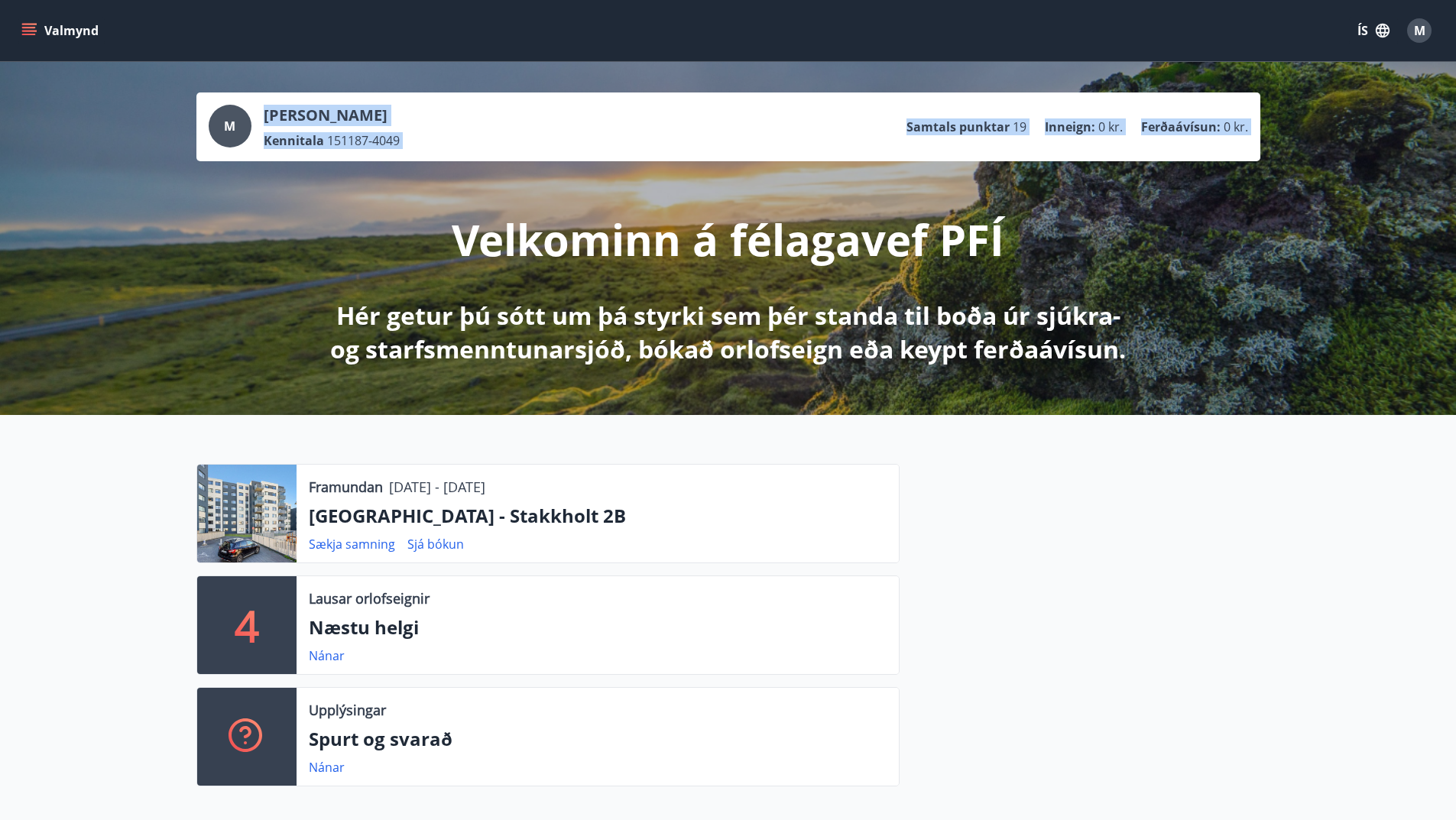
drag, startPoint x: 461, startPoint y: 227, endPoint x: 1265, endPoint y: 259, distance: 804.6
click at [1259, 257] on div "M Mirko Agazzi Kennitala 151187-4049 Samtals punktar 19 Inneign : 0 kr. Ferðaáv…" at bounding box center [728, 239] width 1456 height 353
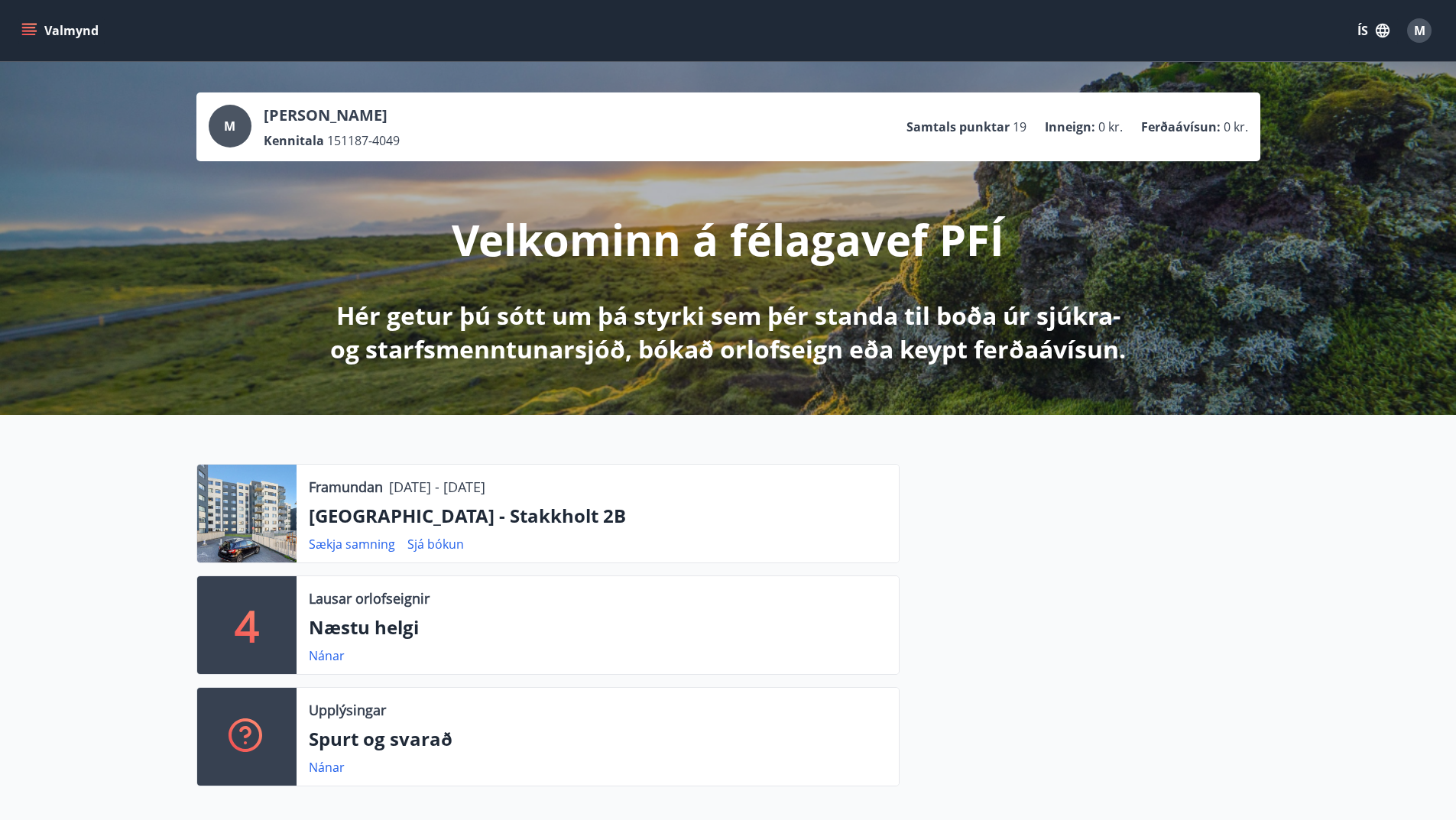
click at [779, 570] on div "Framundan 07.10.2025 - 08.10.2025 Reykjavík - Stakkholt 2B Sækja samning Sjá bó…" at bounding box center [539, 631] width 722 height 335
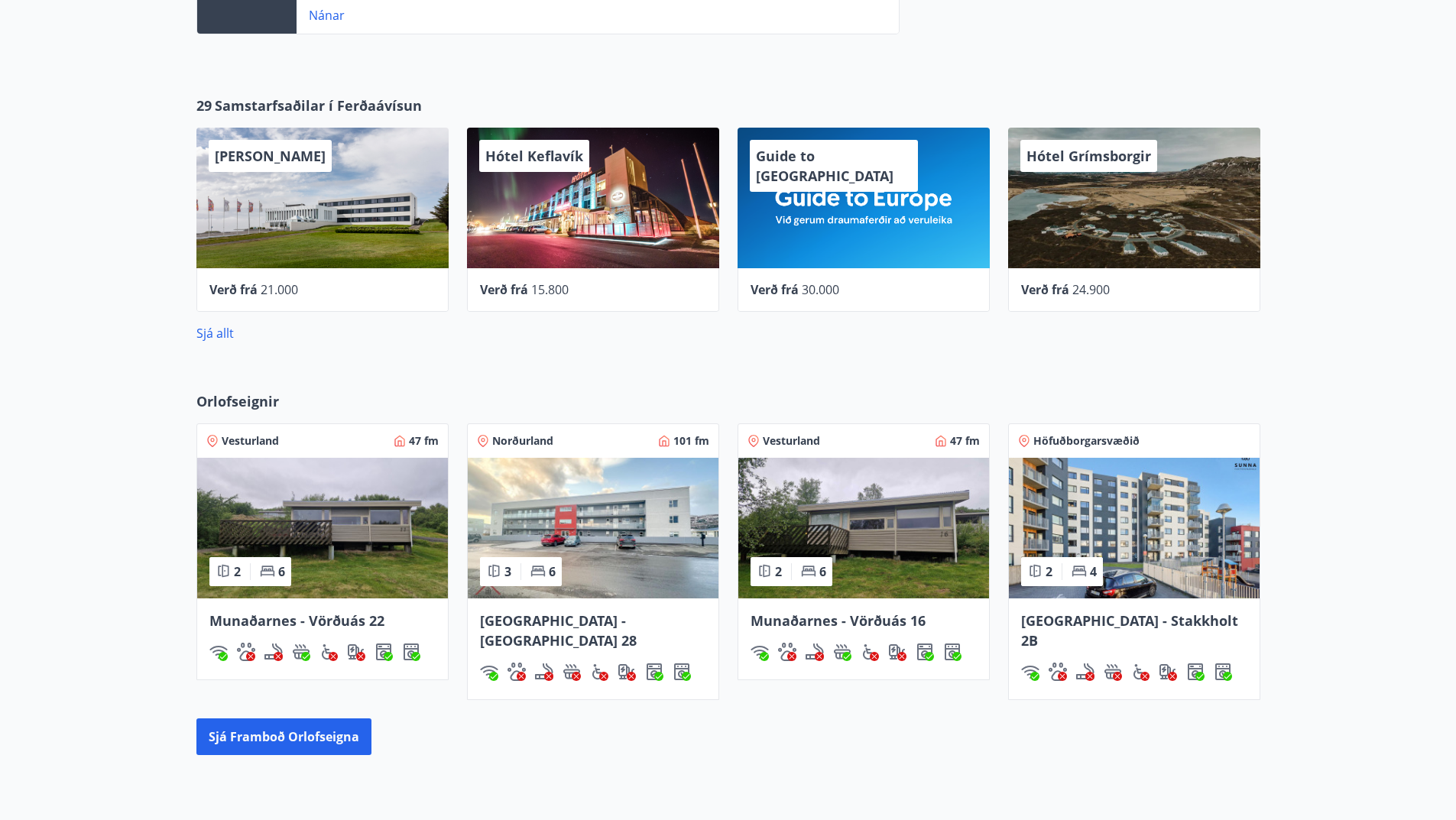
scroll to position [881, 0]
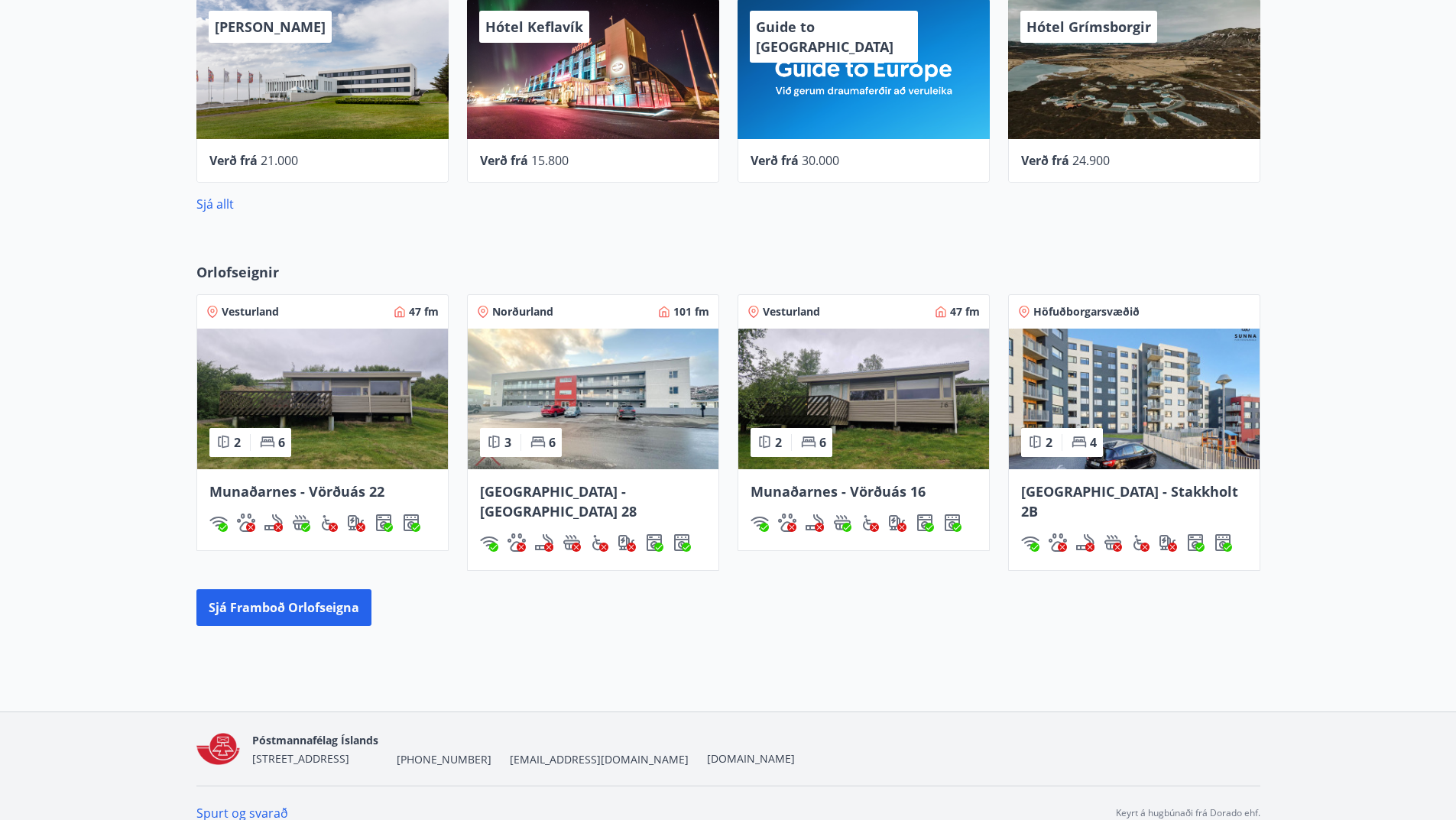
drag, startPoint x: 921, startPoint y: 606, endPoint x: 864, endPoint y: 556, distance: 75.8
click at [919, 606] on div "Sjá framboð orlofseigna" at bounding box center [728, 607] width 1064 height 37
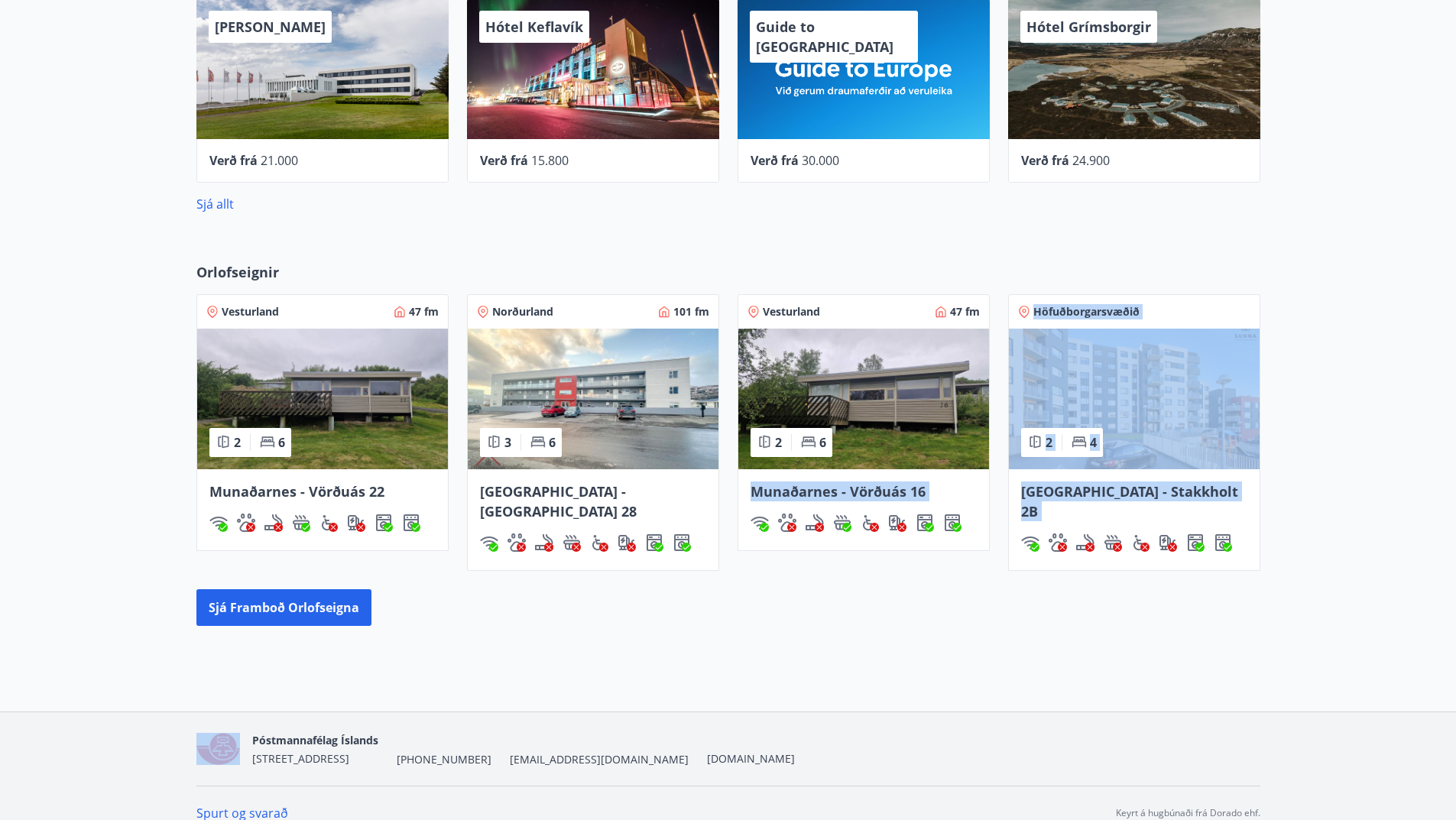
drag, startPoint x: 750, startPoint y: 492, endPoint x: 962, endPoint y: 629, distance: 252.4
click at [963, 628] on div "Orlofseignir Vesturland 47 fm 2 6 Munaðarnes - Vörðuás 22 Norðurland 101 fm 3 6…" at bounding box center [728, 444] width 1456 height 413
click at [962, 629] on div "Orlofseignir Vesturland 47 fm 2 6 Munaðarnes - Vörðuás 22 Norðurland 101 fm 3 6…" at bounding box center [728, 444] width 1456 height 413
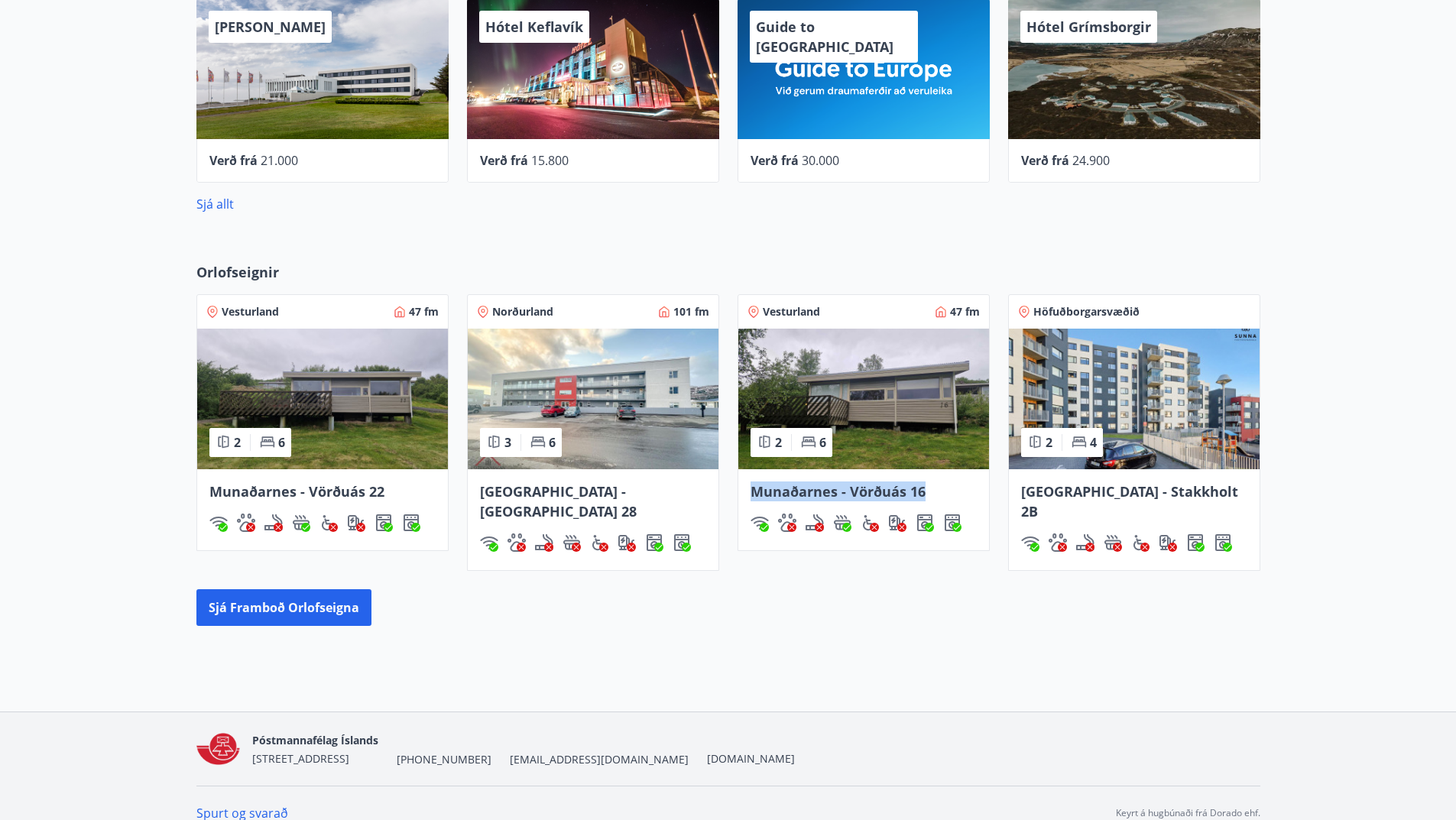
drag, startPoint x: 736, startPoint y: 485, endPoint x: 931, endPoint y: 494, distance: 195.2
click at [931, 494] on div "Vesturland 47 fm 2 6 Munaðarnes - Vörðuás 16" at bounding box center [854, 424] width 271 height 295
click at [573, 628] on div "Orlofseignir Vesturland 47 fm 2 6 Munaðarnes - Vörðuás 22 Norðurland 101 fm 3 6…" at bounding box center [728, 444] width 1456 height 413
click at [337, 589] on button "Sjá framboð orlofseigna" at bounding box center [283, 607] width 175 height 37
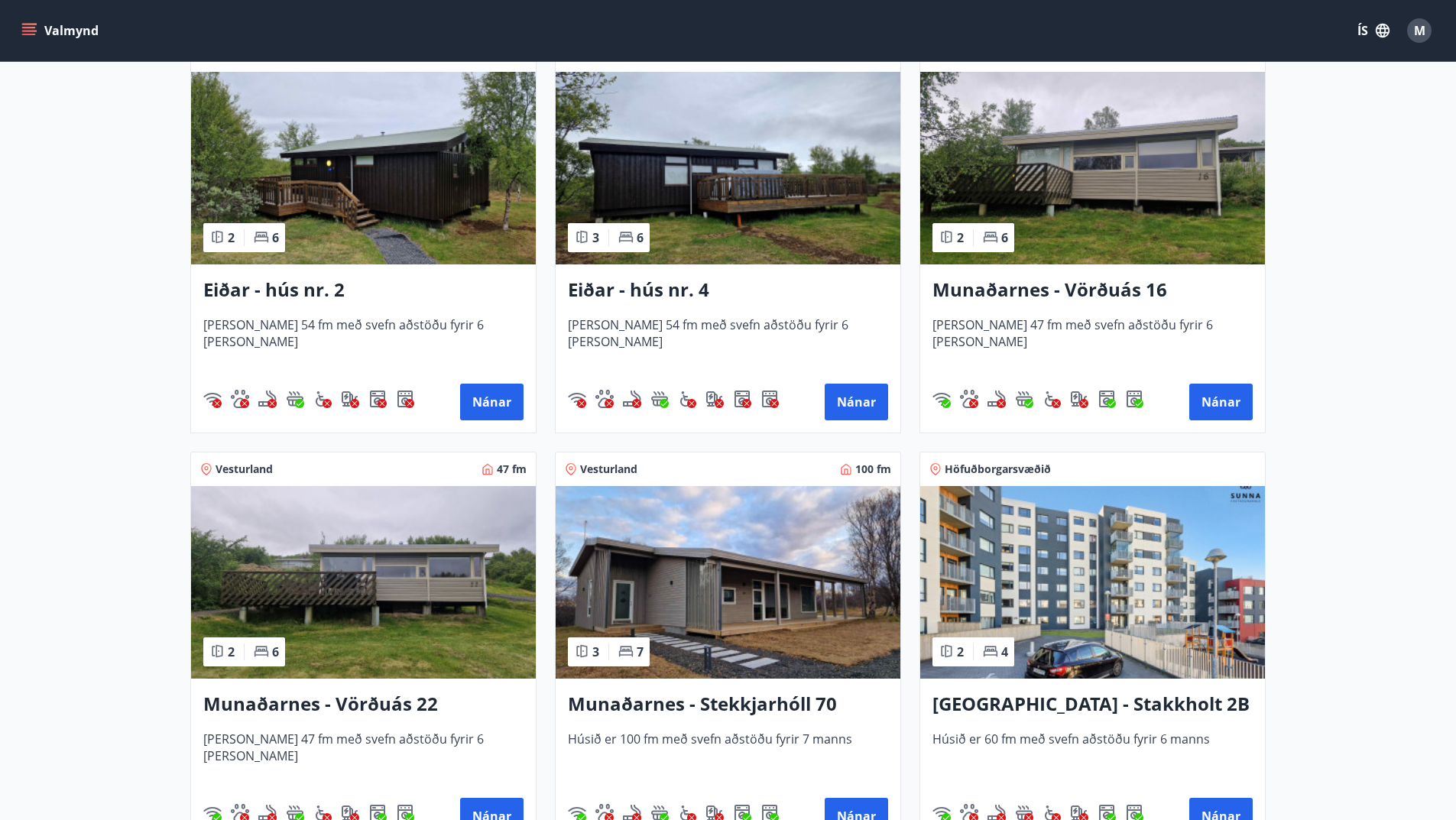
scroll to position [458, 0]
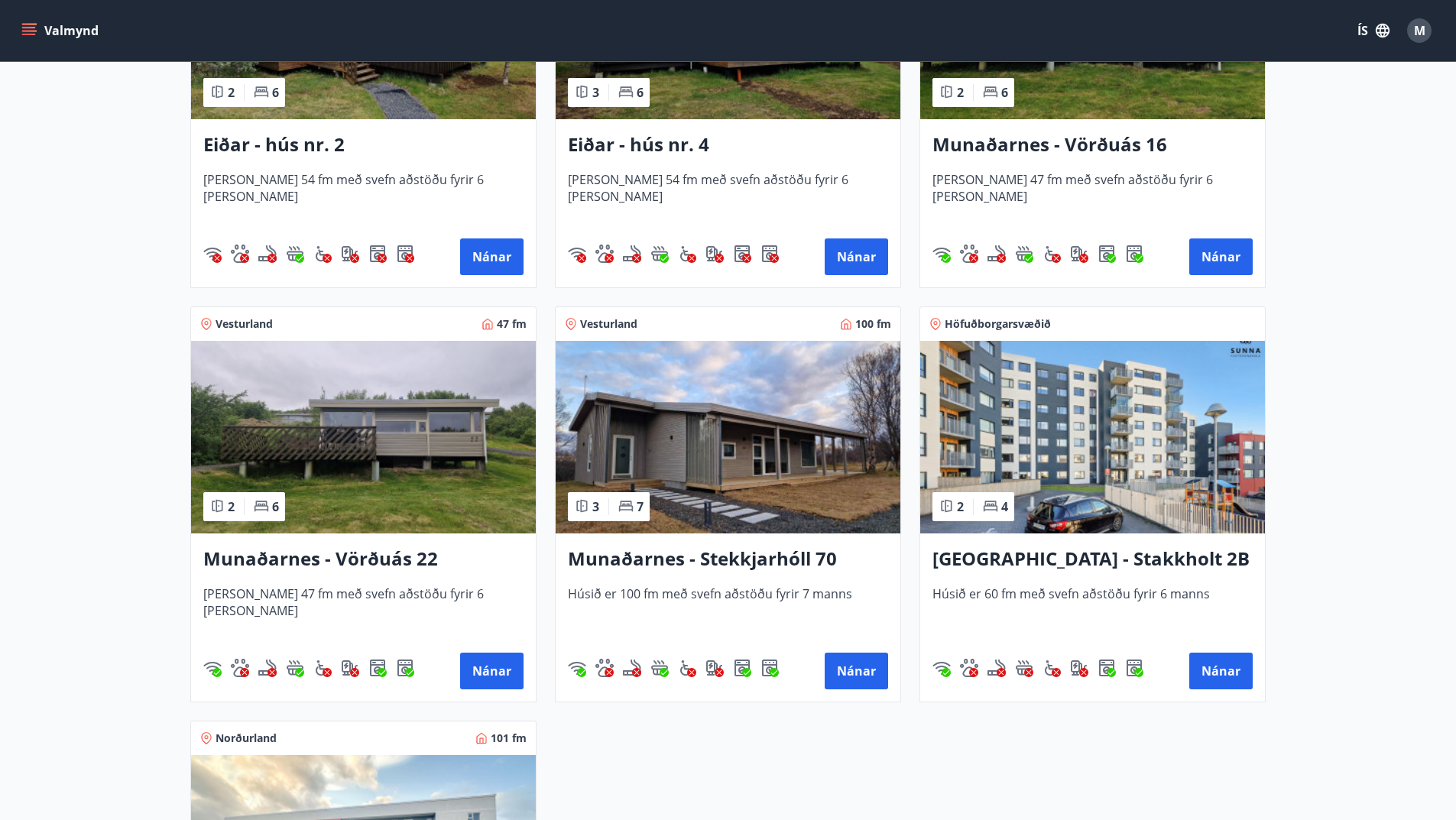
click at [723, 766] on div "Austurland 54 fm 2 6 Eiðar - hús nr. 2 Húsið er 54 fm með svefn aðstöðu fyrir 6…" at bounding box center [719, 495] width 1094 height 1243
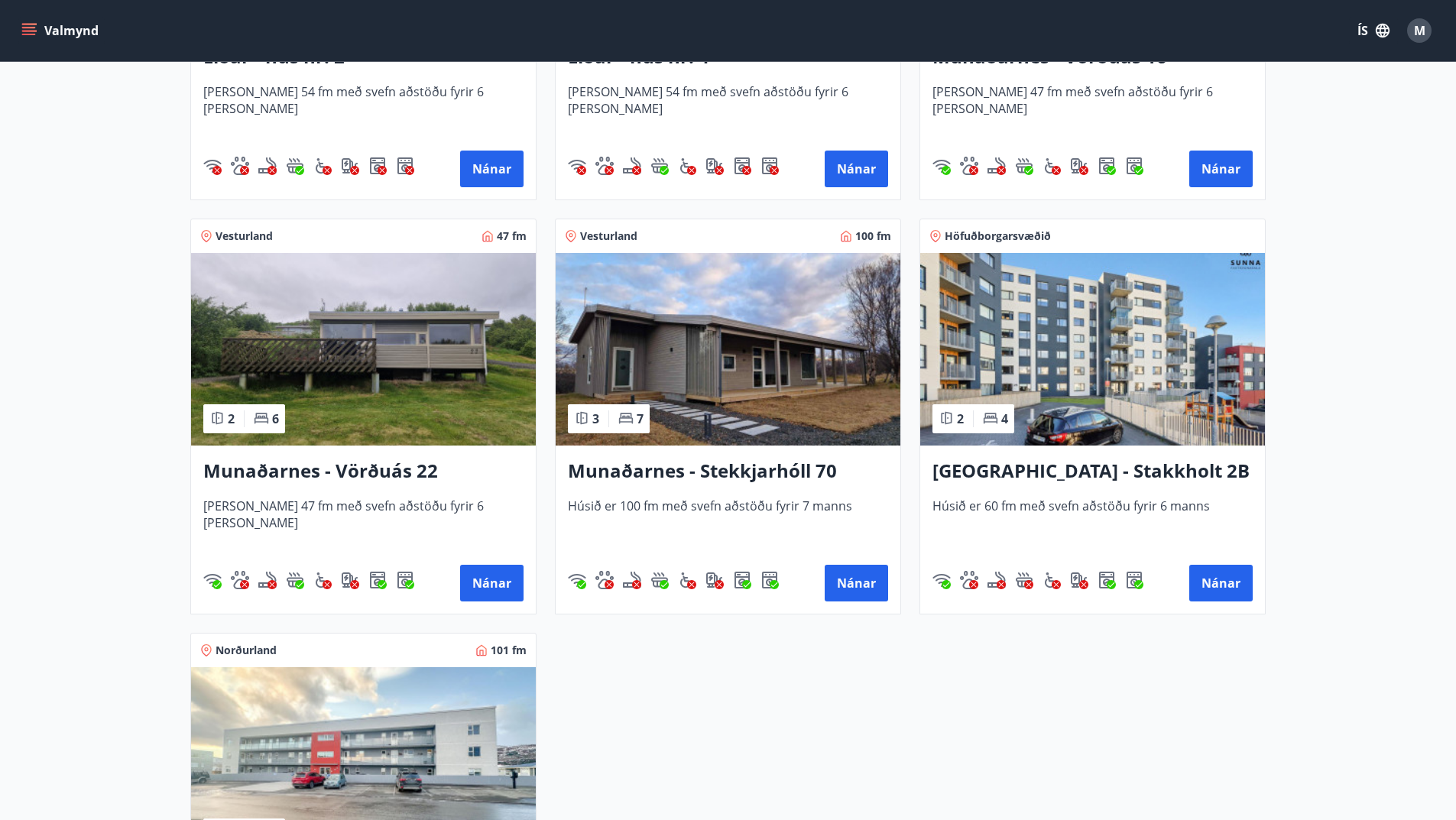
scroll to position [917, 0]
